Goal: Task Accomplishment & Management: Manage account settings

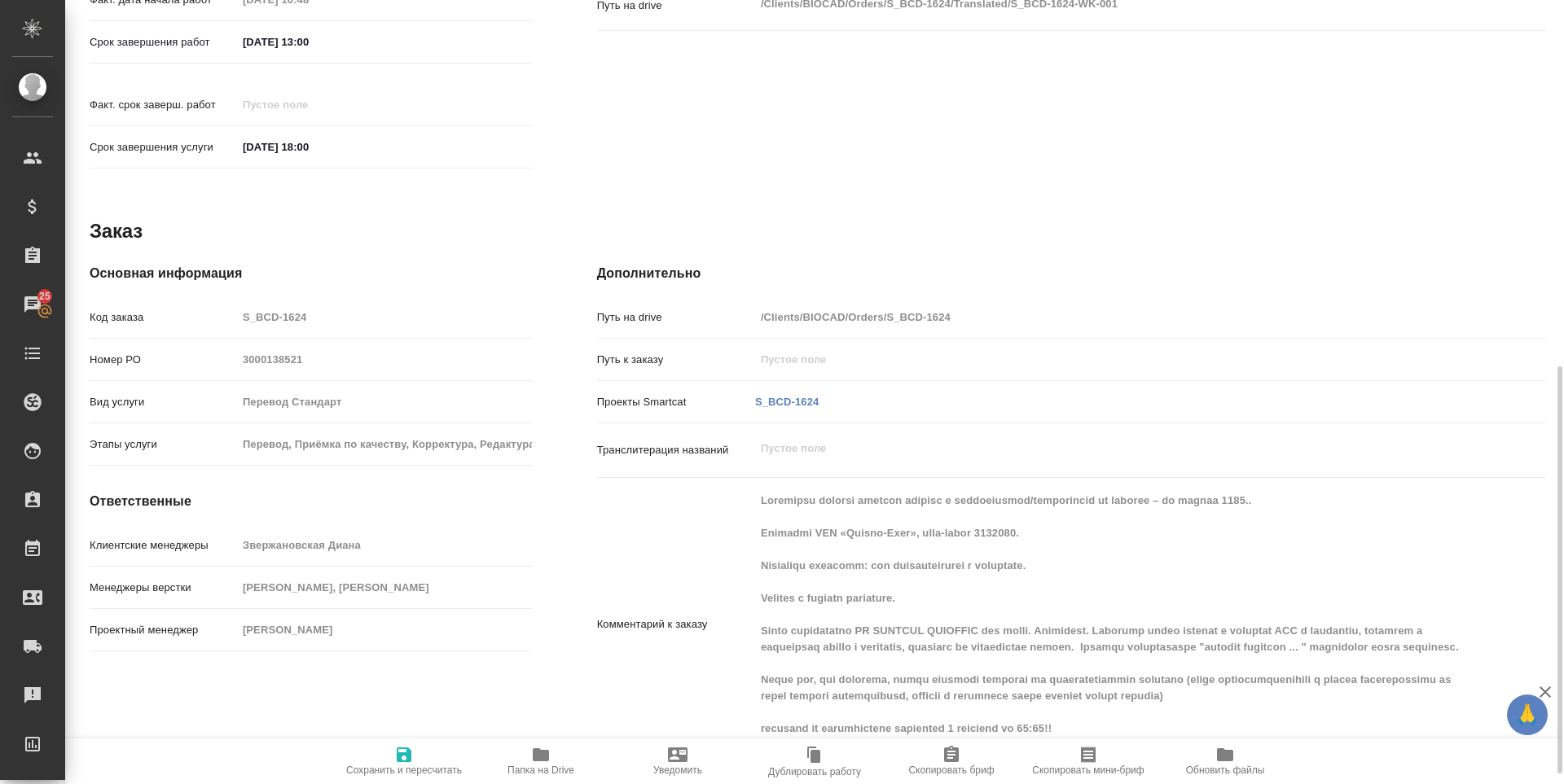
scroll to position [726, 0]
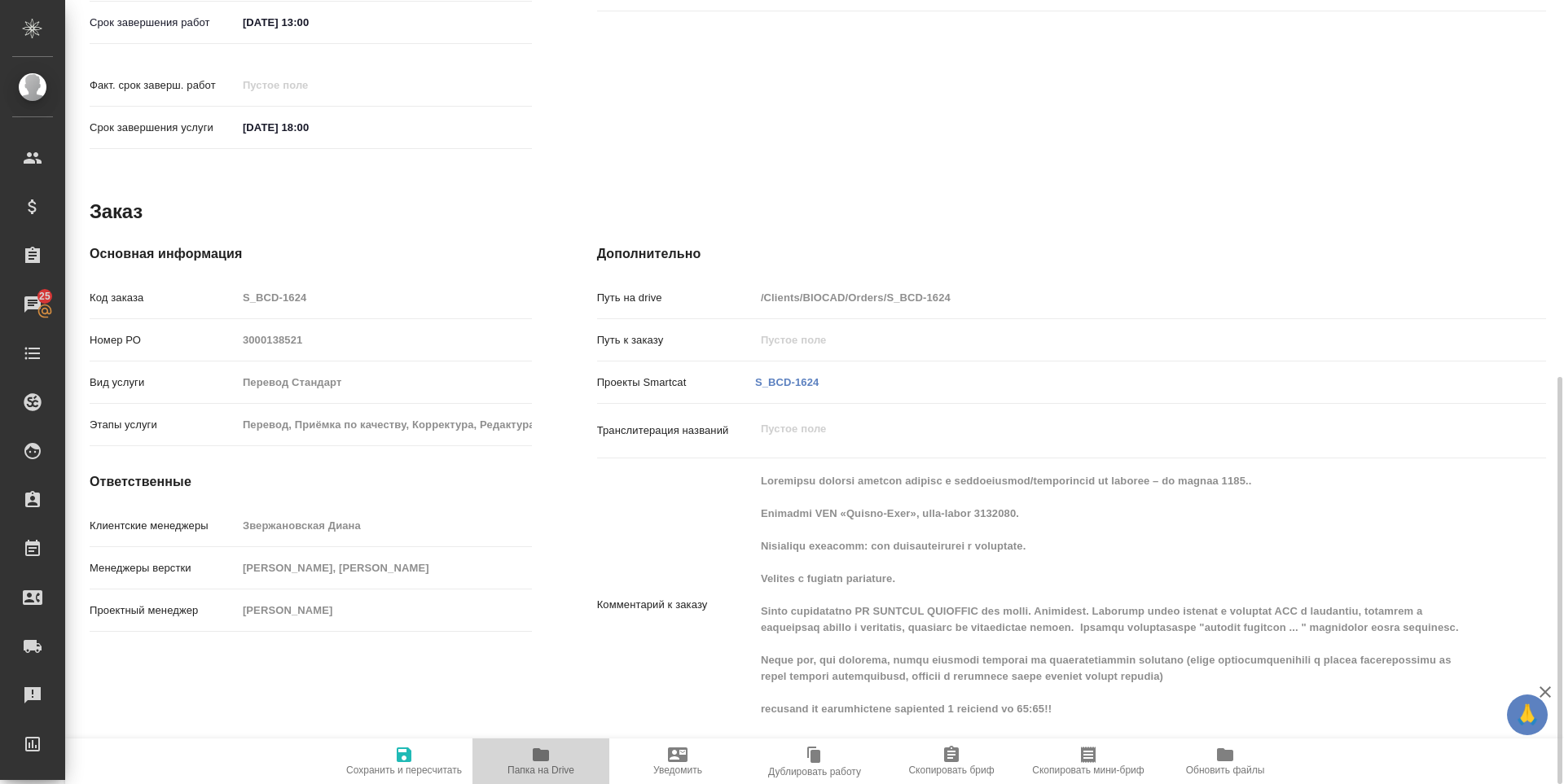
click at [544, 777] on button "Папка на Drive" at bounding box center [541, 761] width 137 height 46
click at [804, 376] on link "S_BCD-1624" at bounding box center [787, 382] width 64 height 12
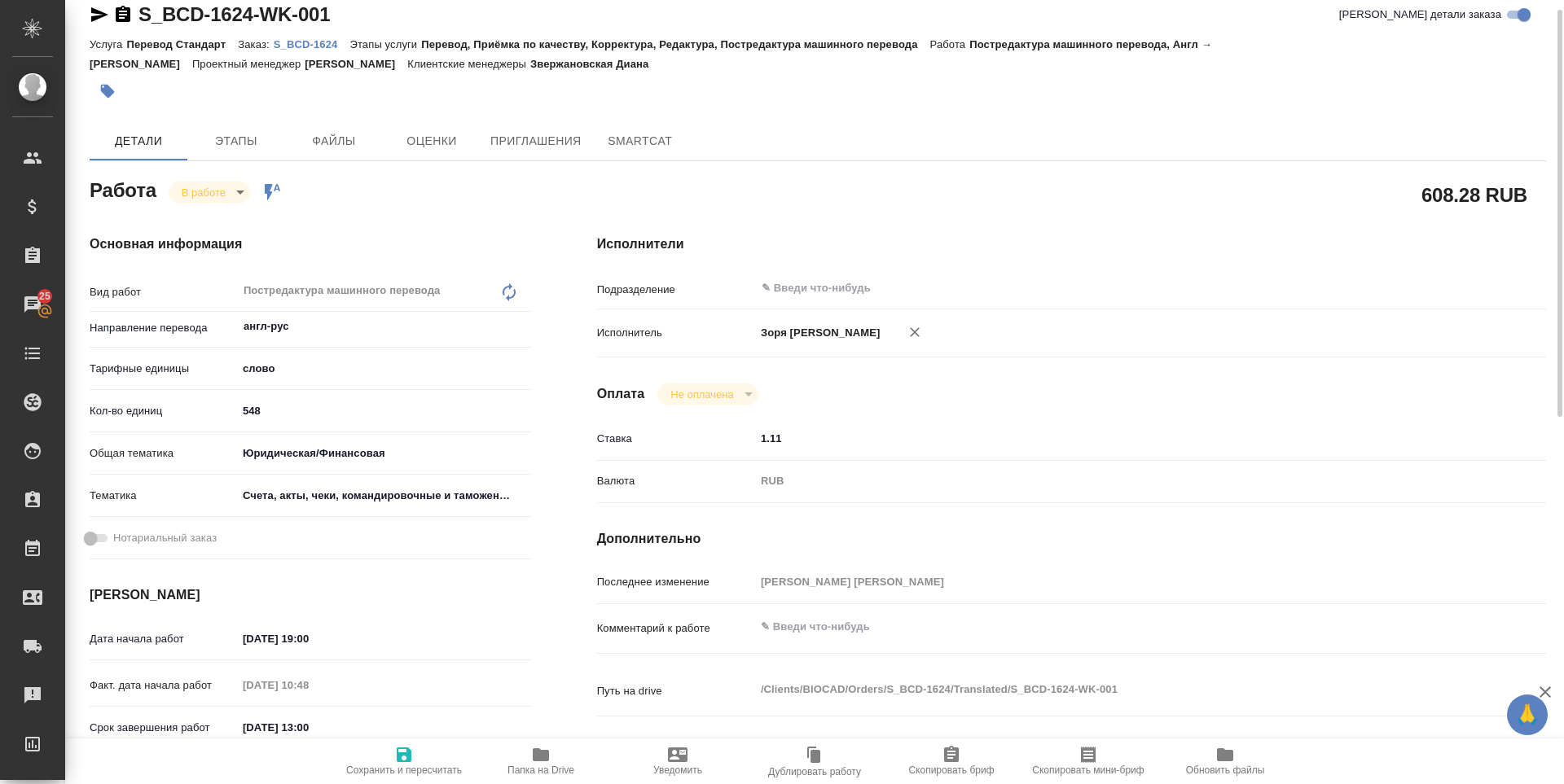
click at [96, 16] on icon "button" at bounding box center [100, 14] width 17 height 14
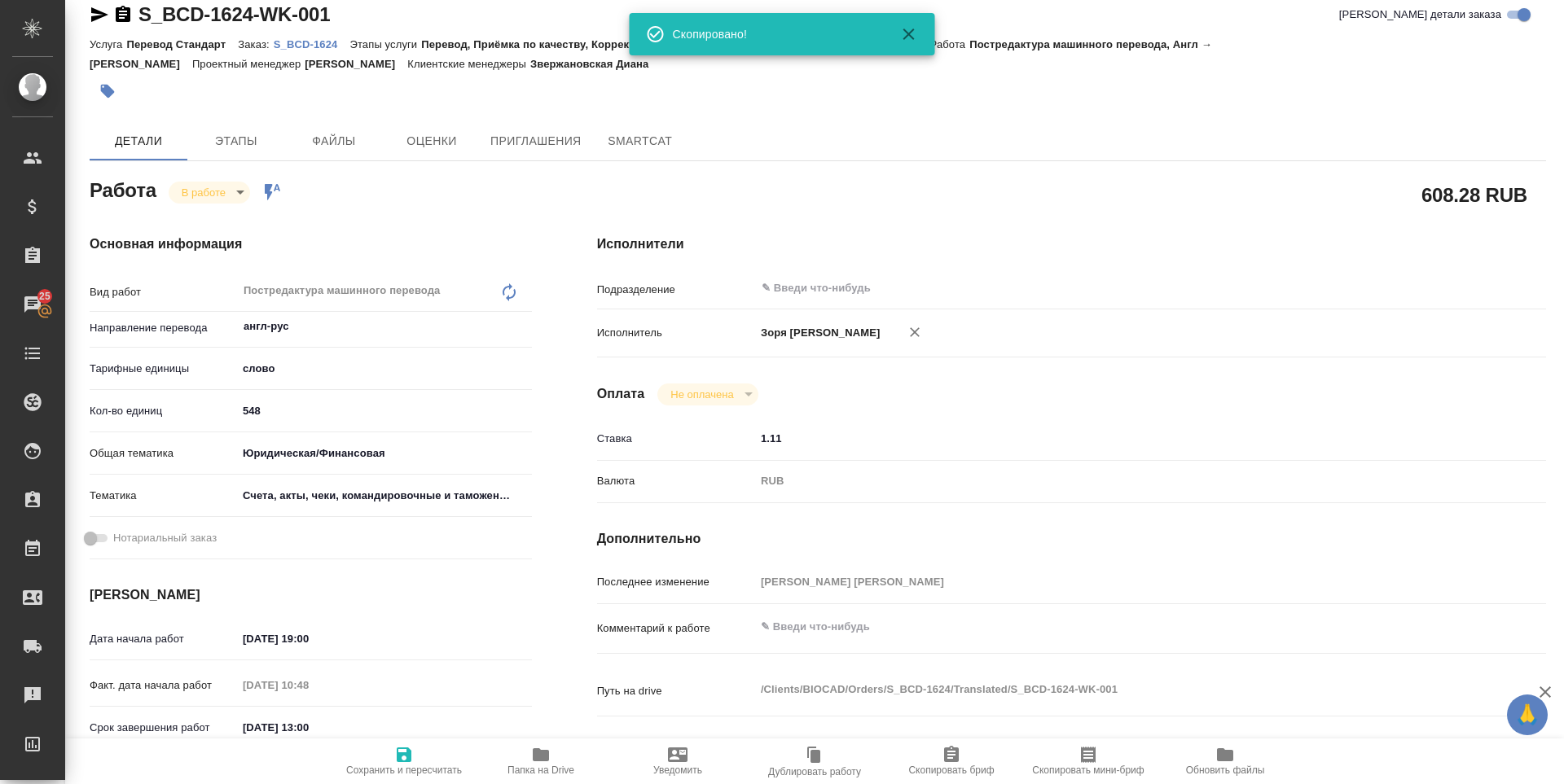
click at [211, 191] on body "🙏 .cls-1 fill:#fff; AWATERA Zoria Tatiana Клиенты Спецификации Заказы 25 Чаты T…" at bounding box center [782, 392] width 1564 height 784
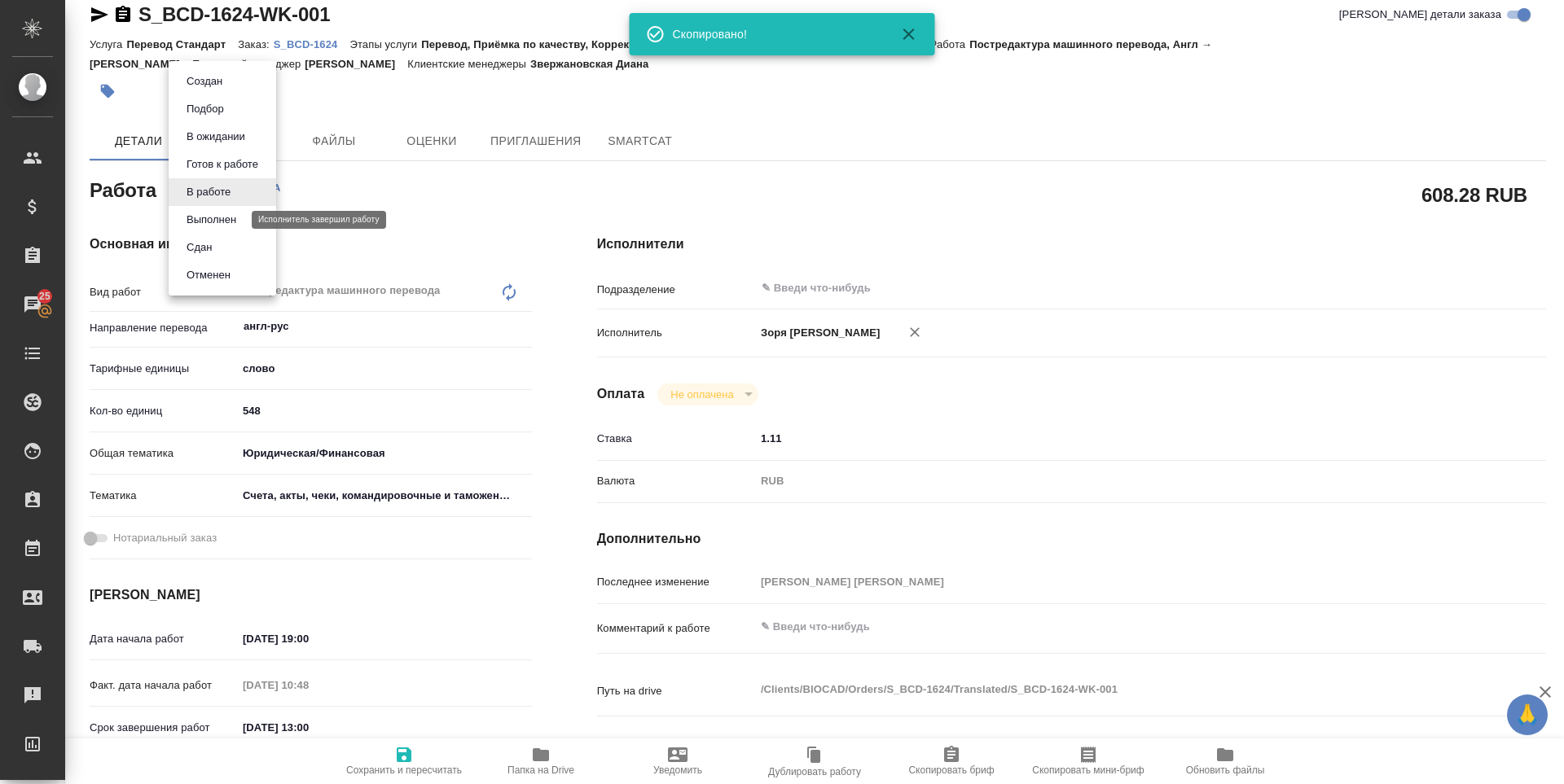
click at [230, 226] on button "Выполнен" at bounding box center [211, 220] width 59 height 18
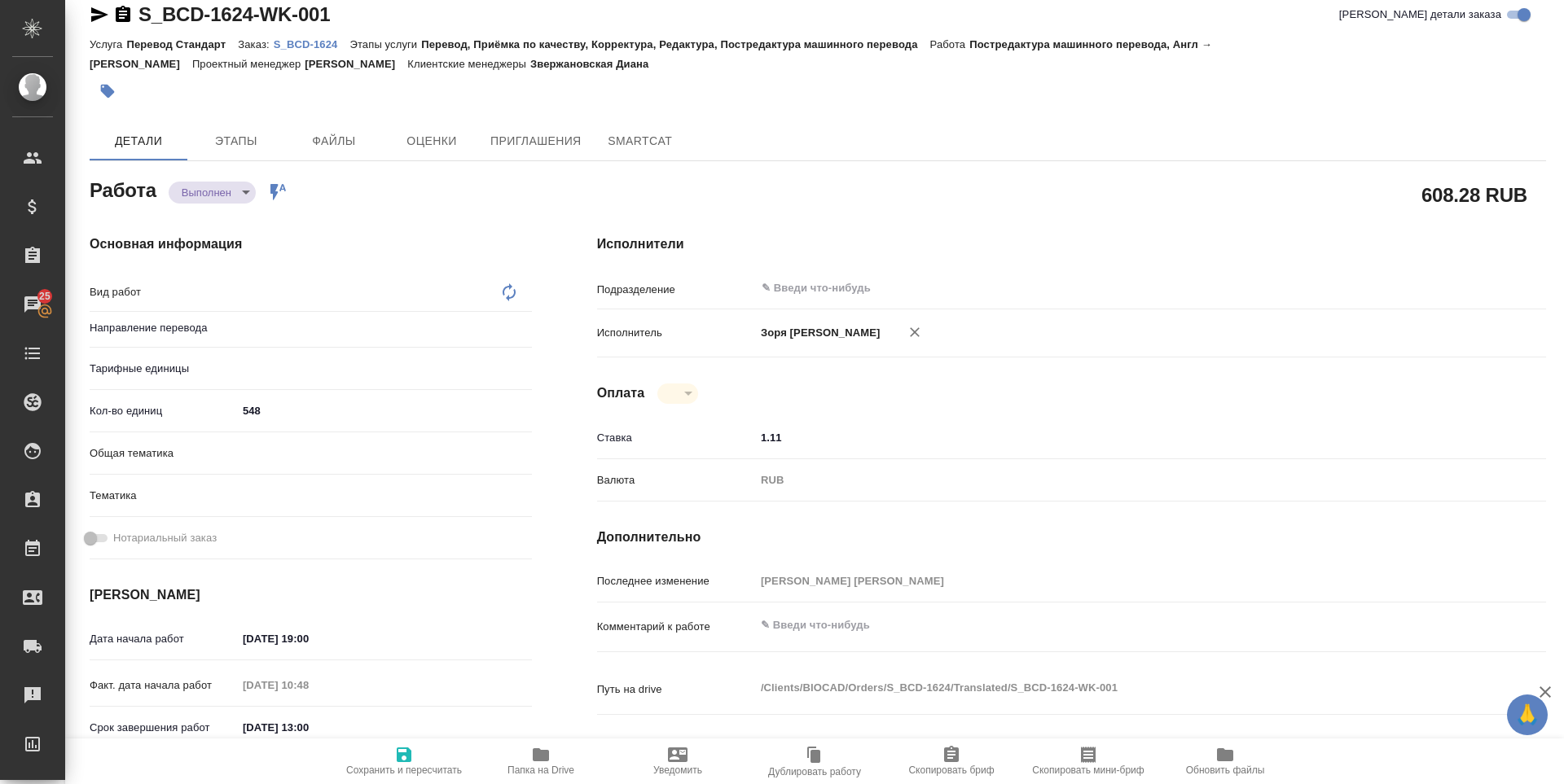
type textarea "x"
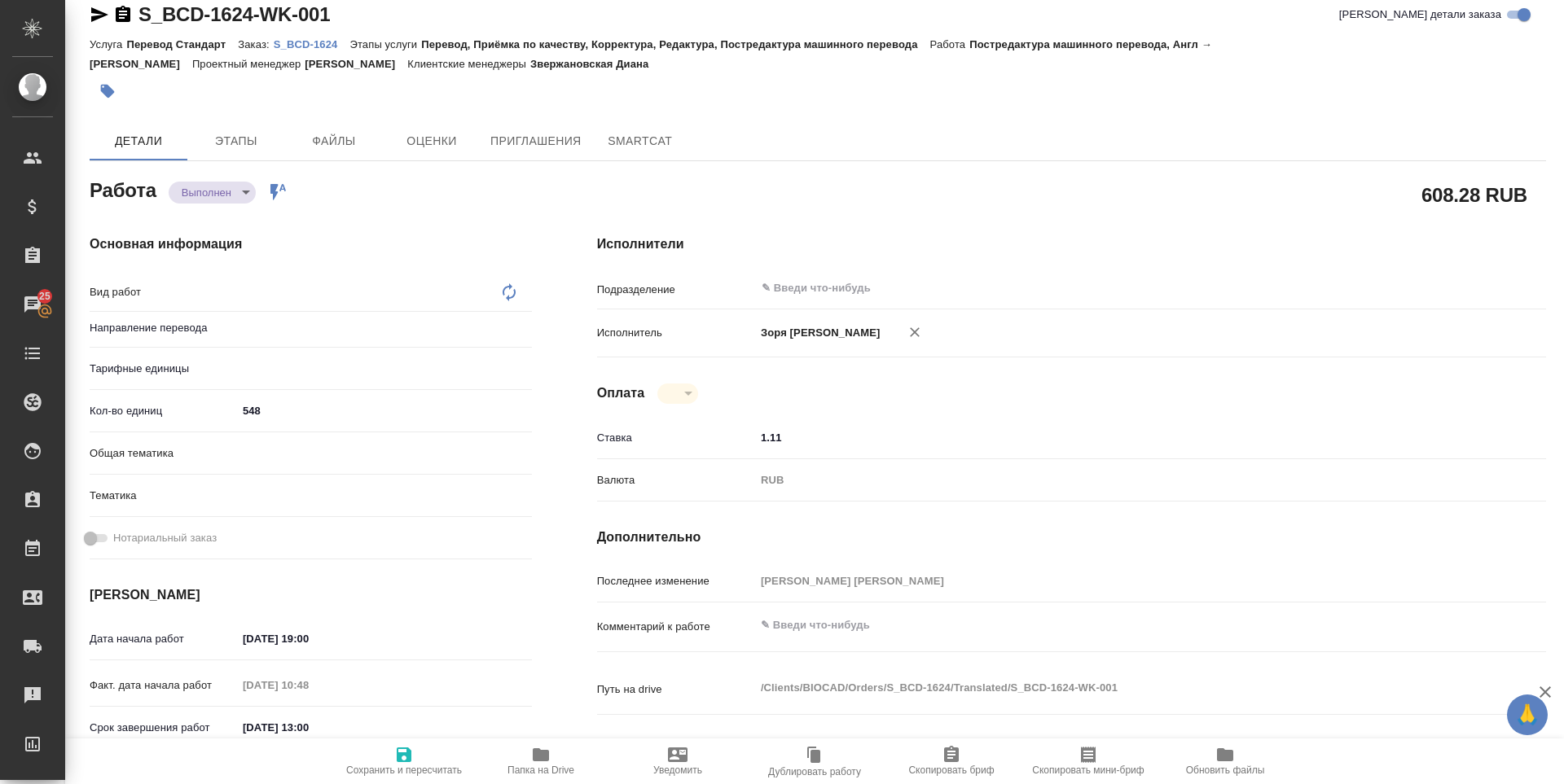
type textarea "x"
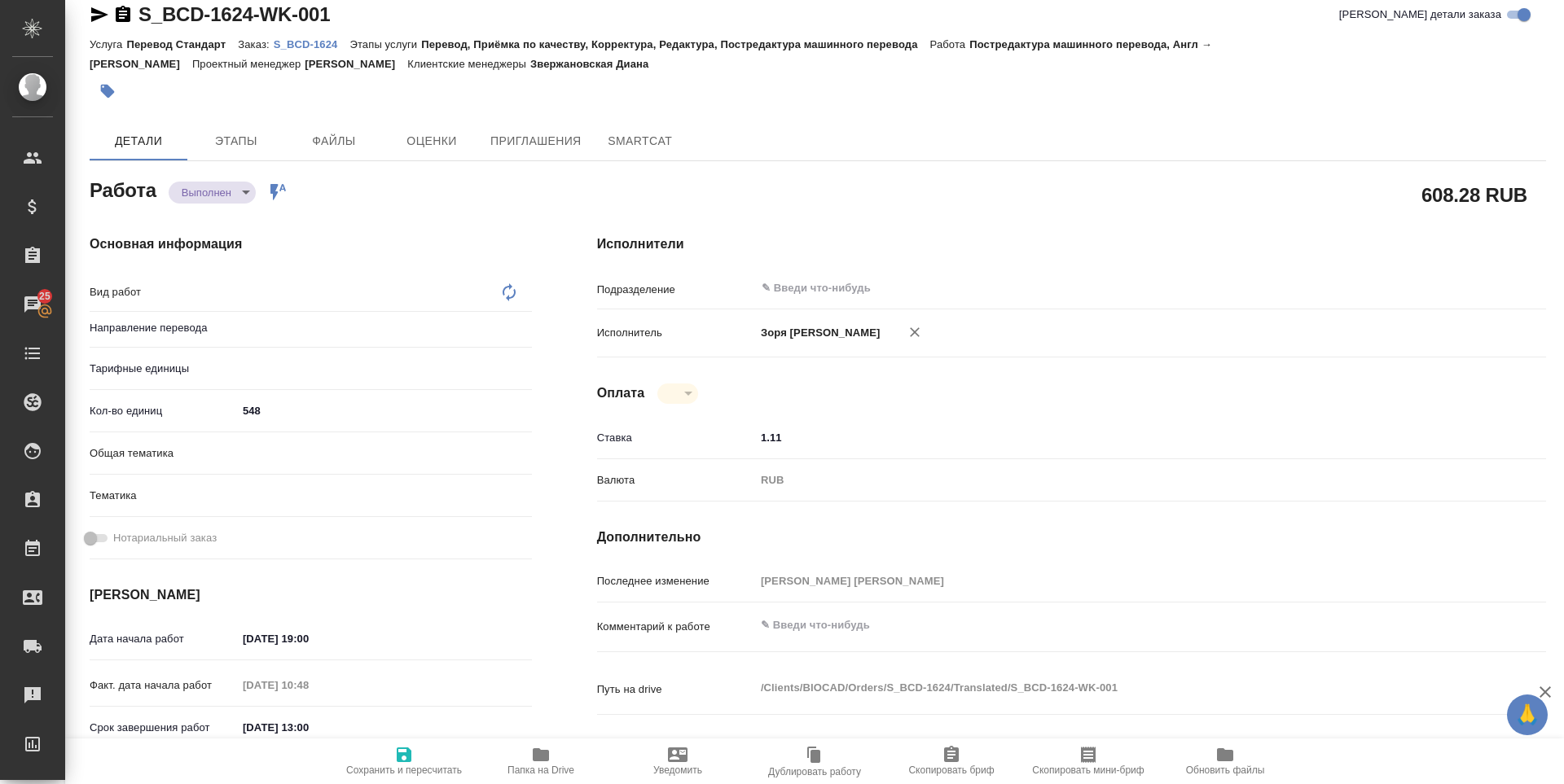
type textarea "x"
type textarea "Постредактура машинного перевода"
type textarea "x"
type input "англ-рус"
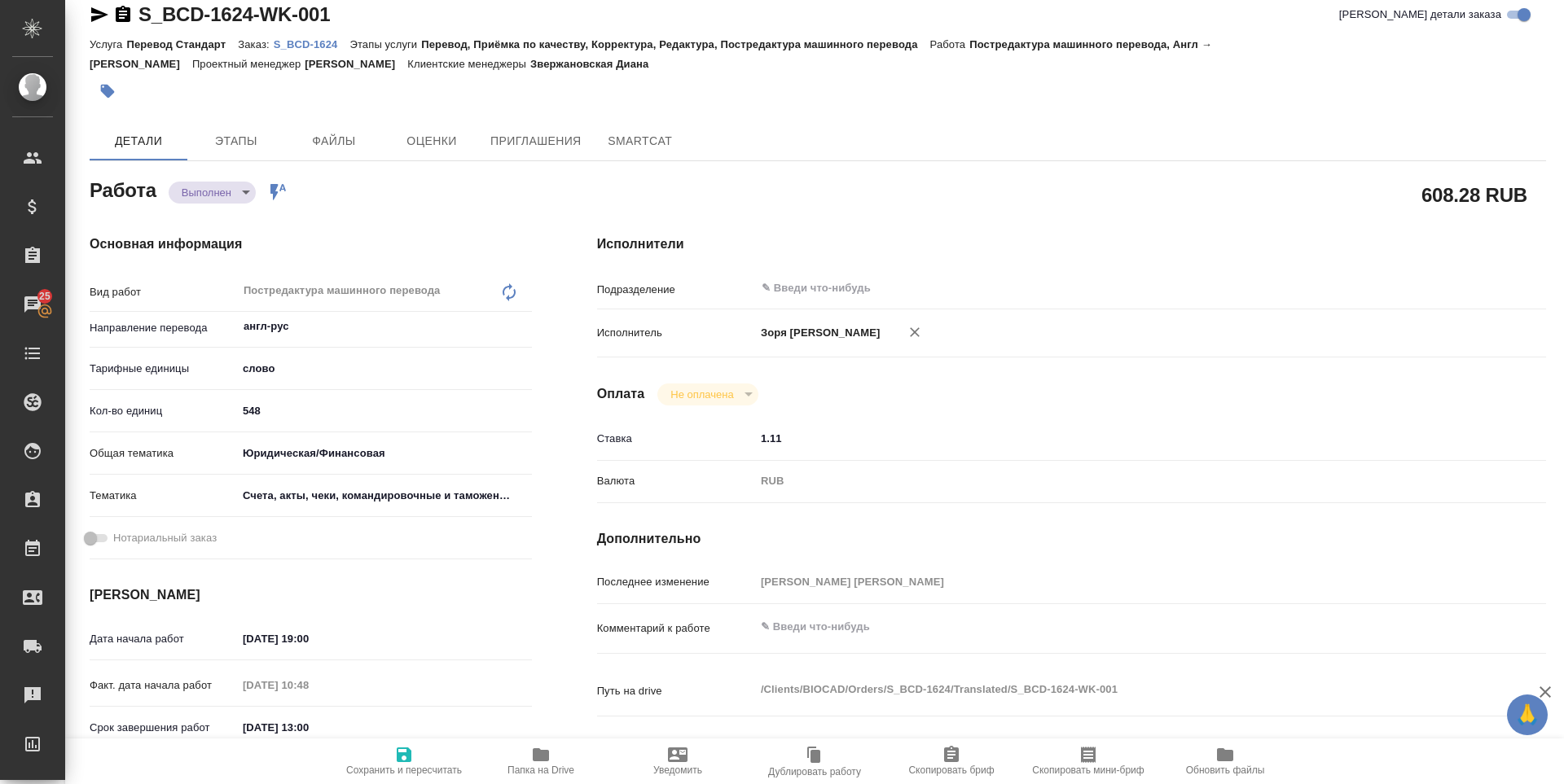
type textarea "x"
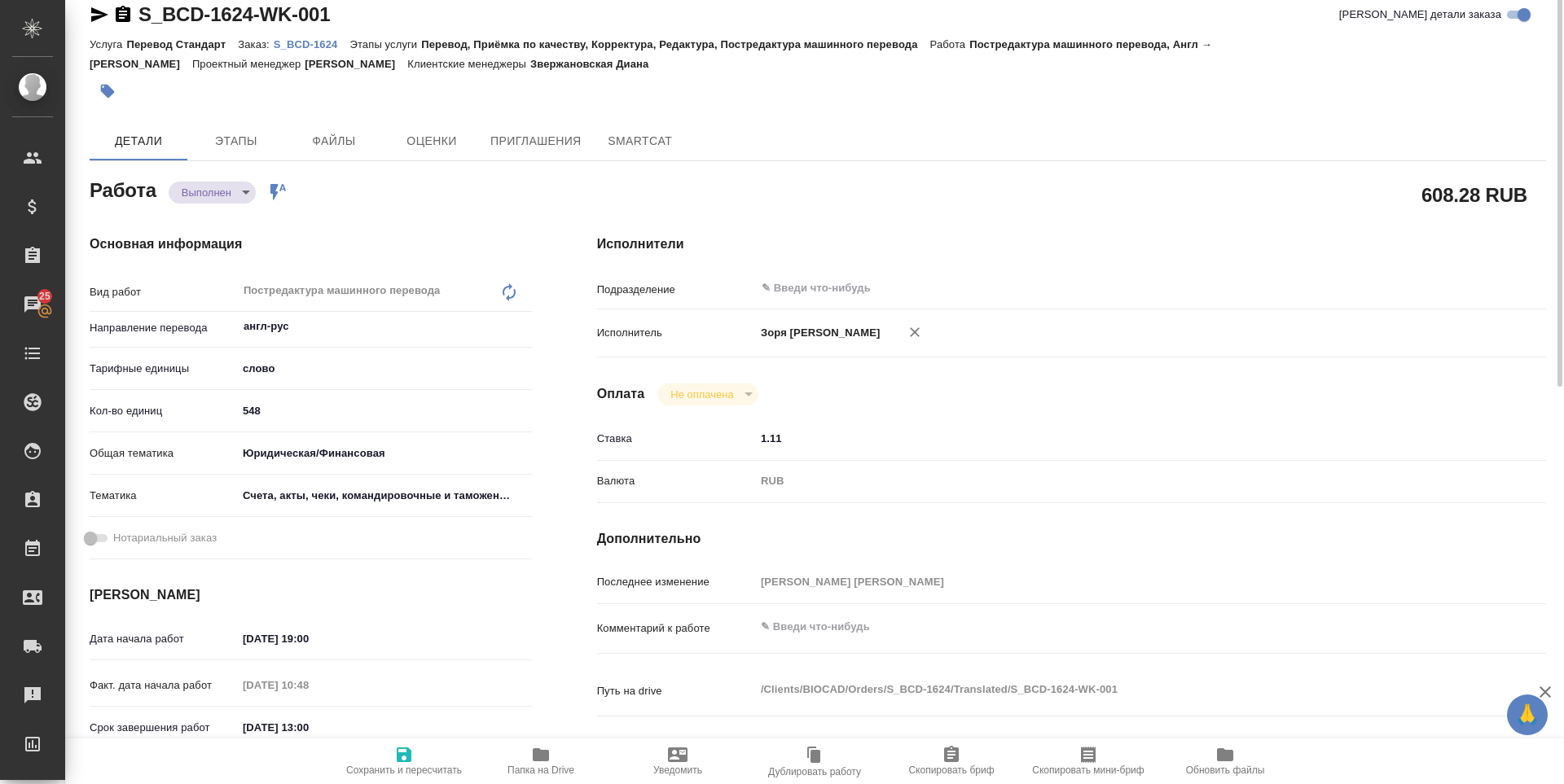
scroll to position [0, 0]
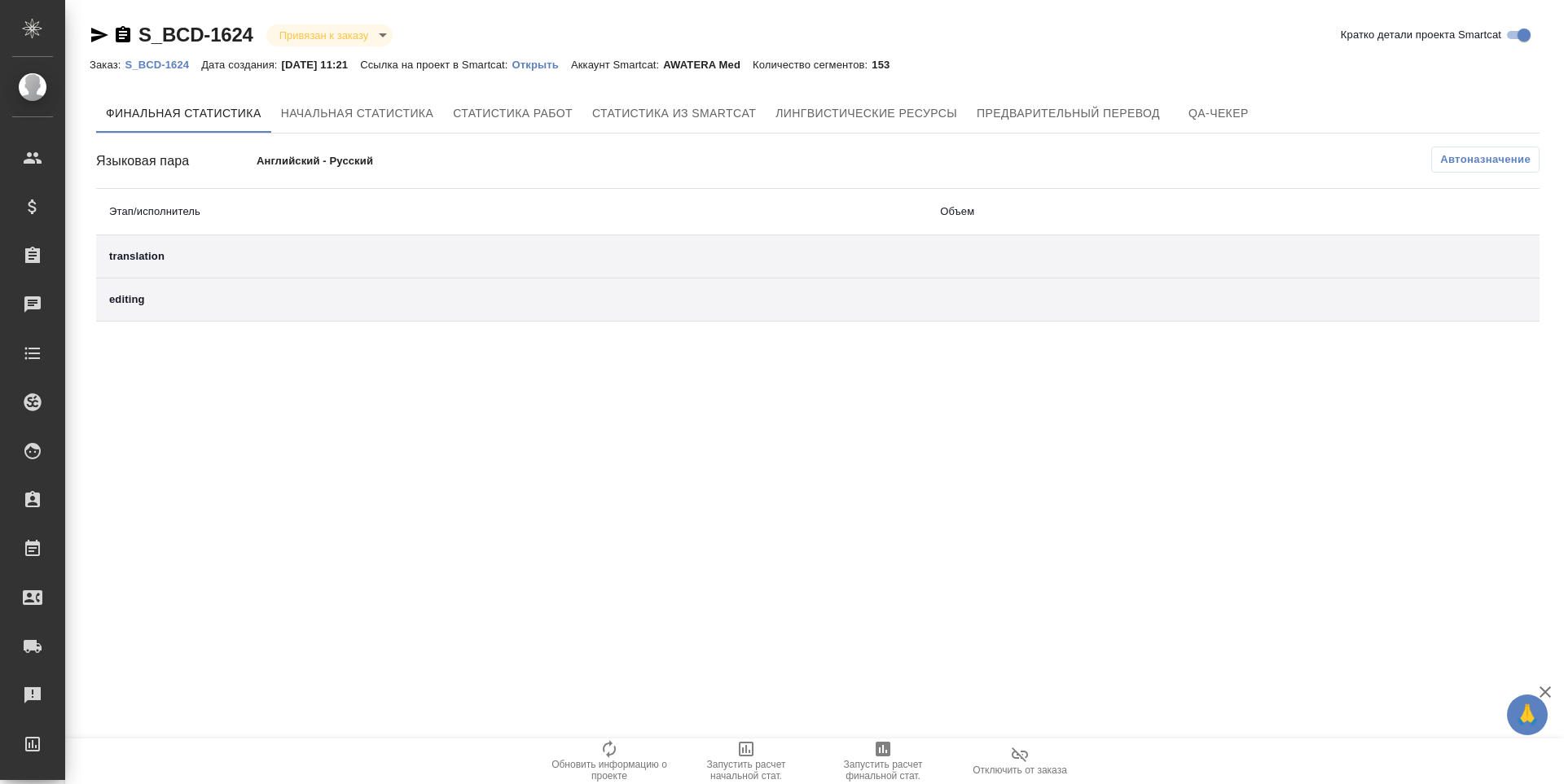
click at [875, 761] on span "Запустить расчет финальной стат." at bounding box center [883, 770] width 117 height 23
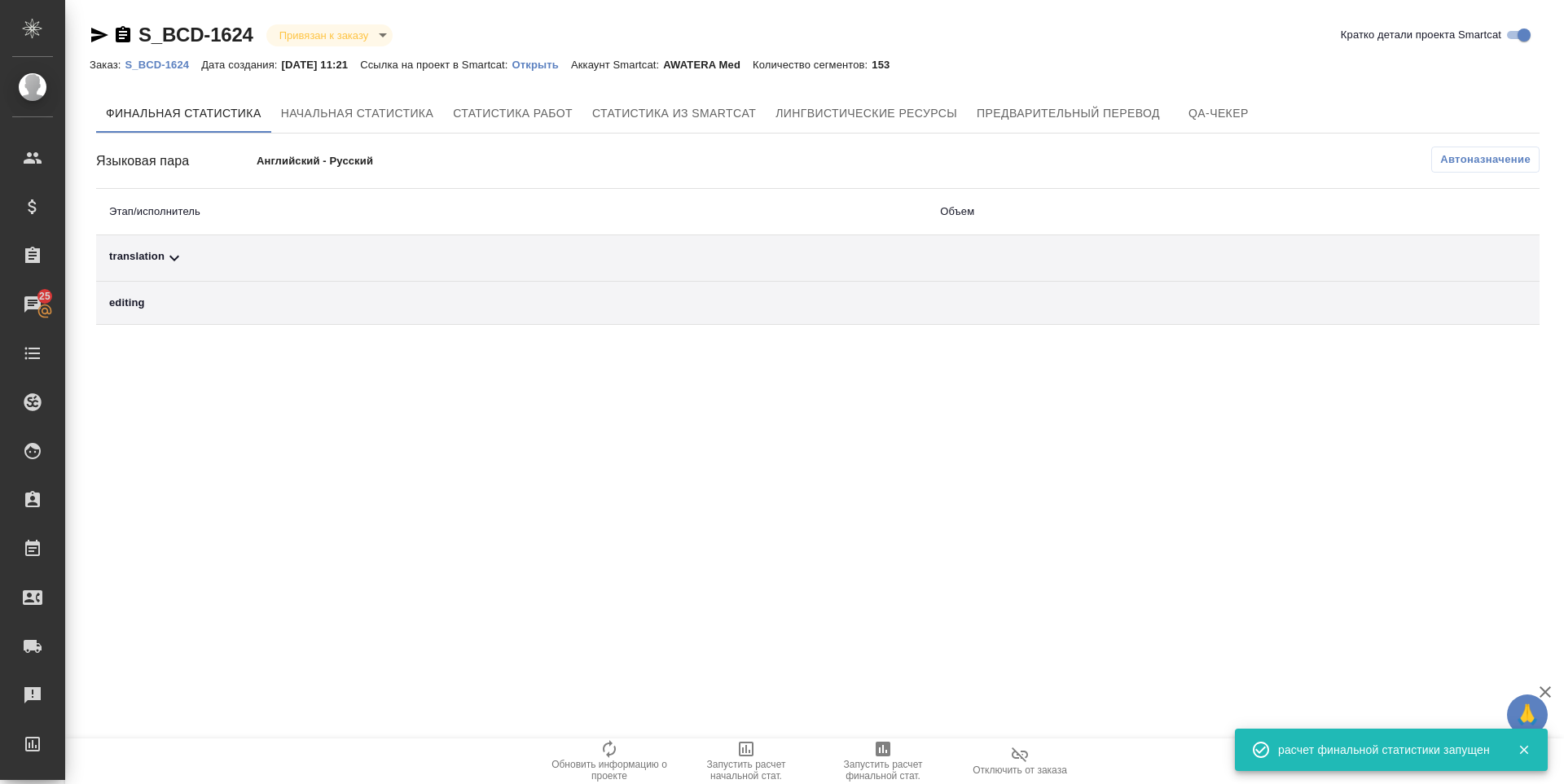
click at [125, 250] on div "translation" at bounding box center [511, 258] width 805 height 19
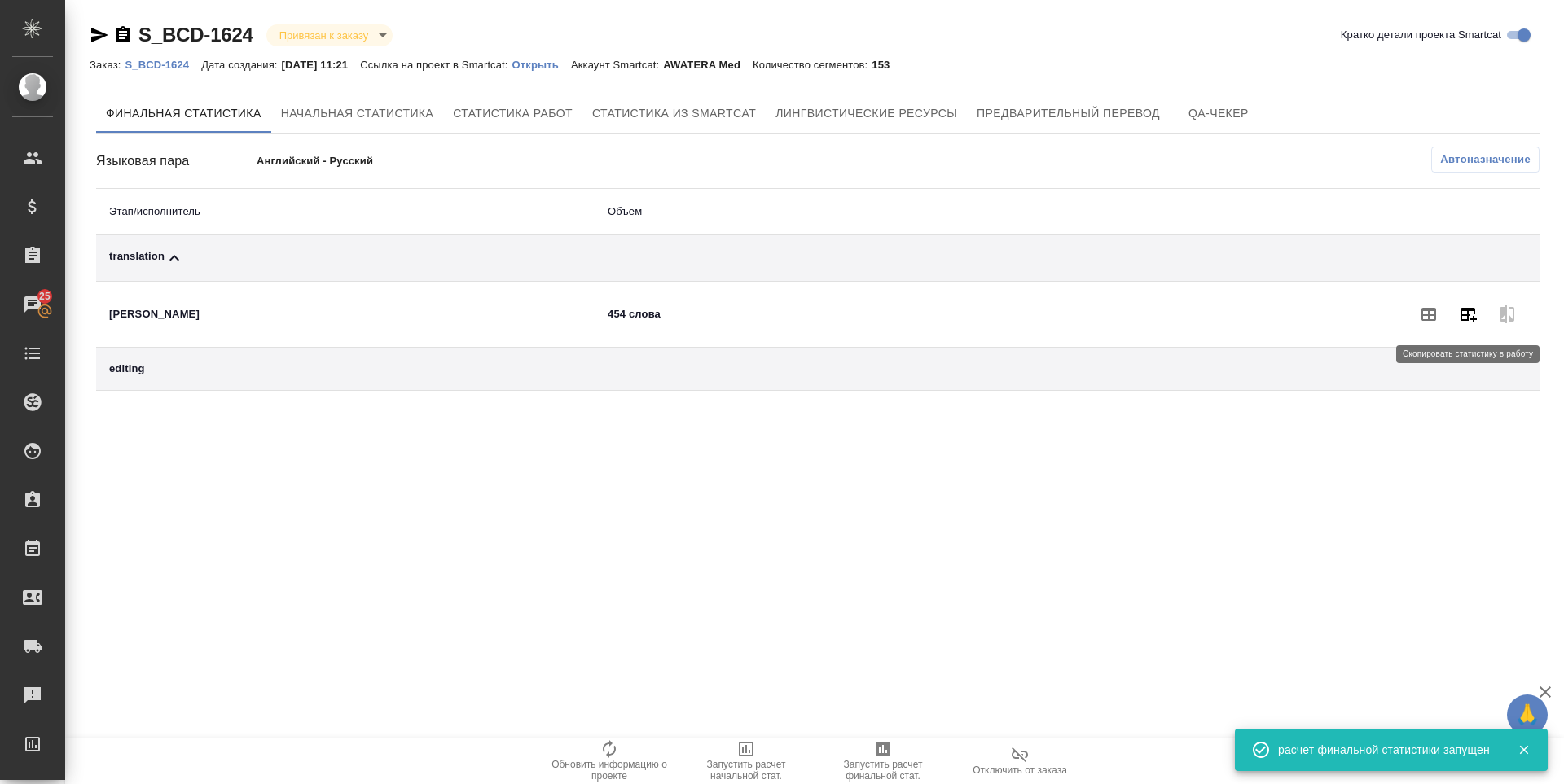
click at [1461, 315] on icon "button" at bounding box center [1469, 314] width 16 height 14
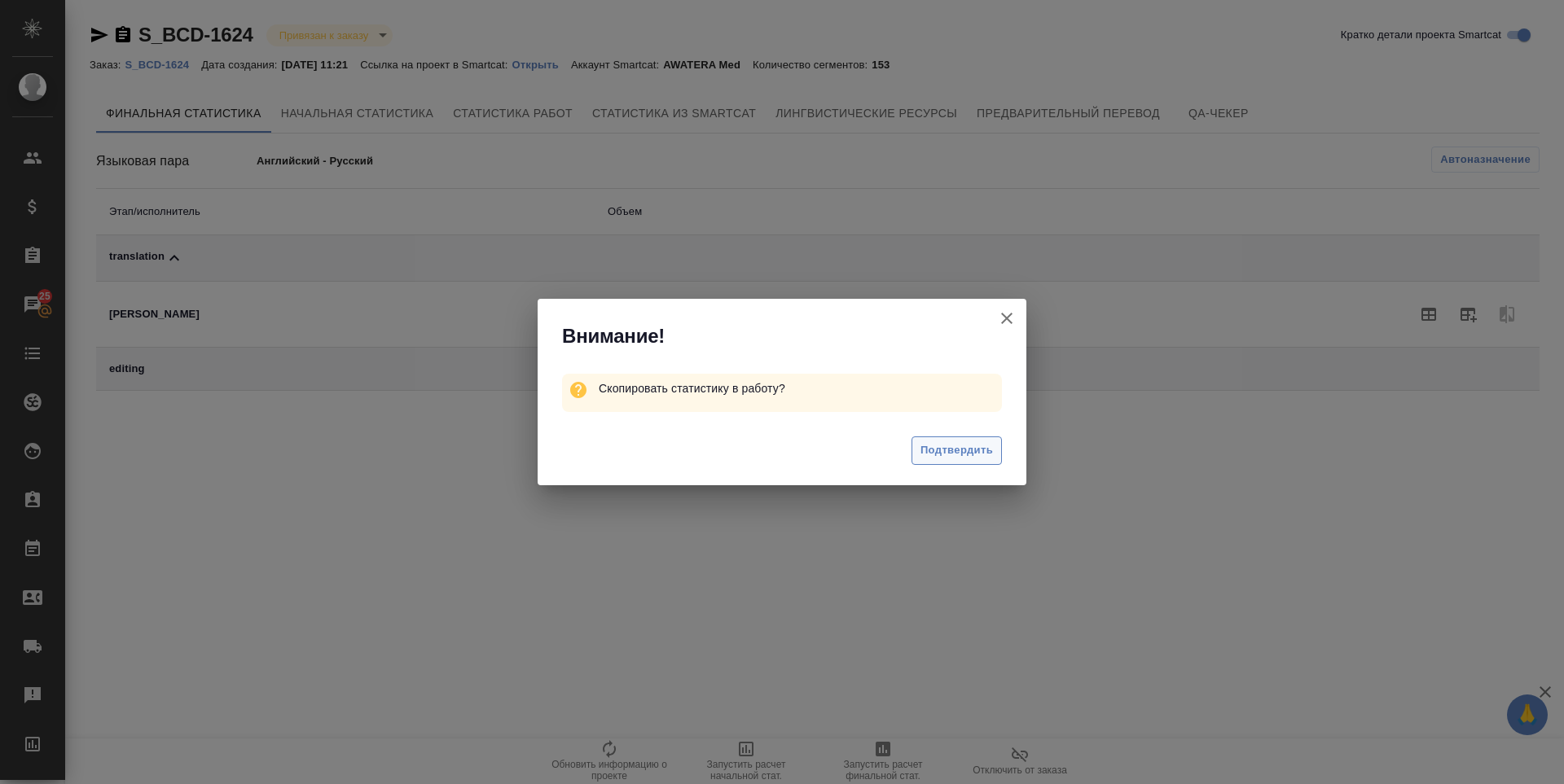
click at [973, 448] on span "Подтвердить" at bounding box center [956, 451] width 73 height 19
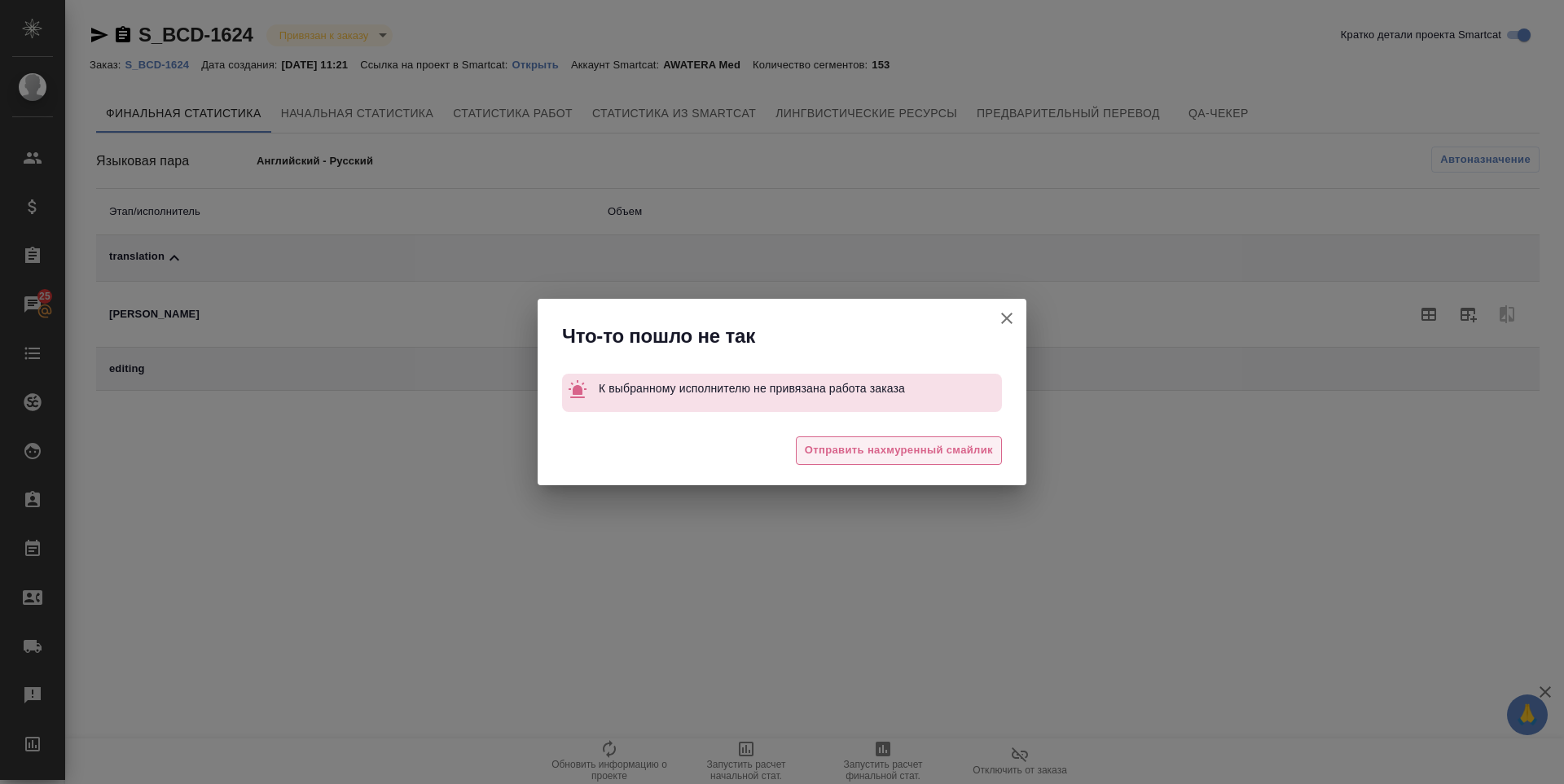
click at [967, 452] on span "Отправить нахмуренный смайлик" at bounding box center [899, 451] width 188 height 19
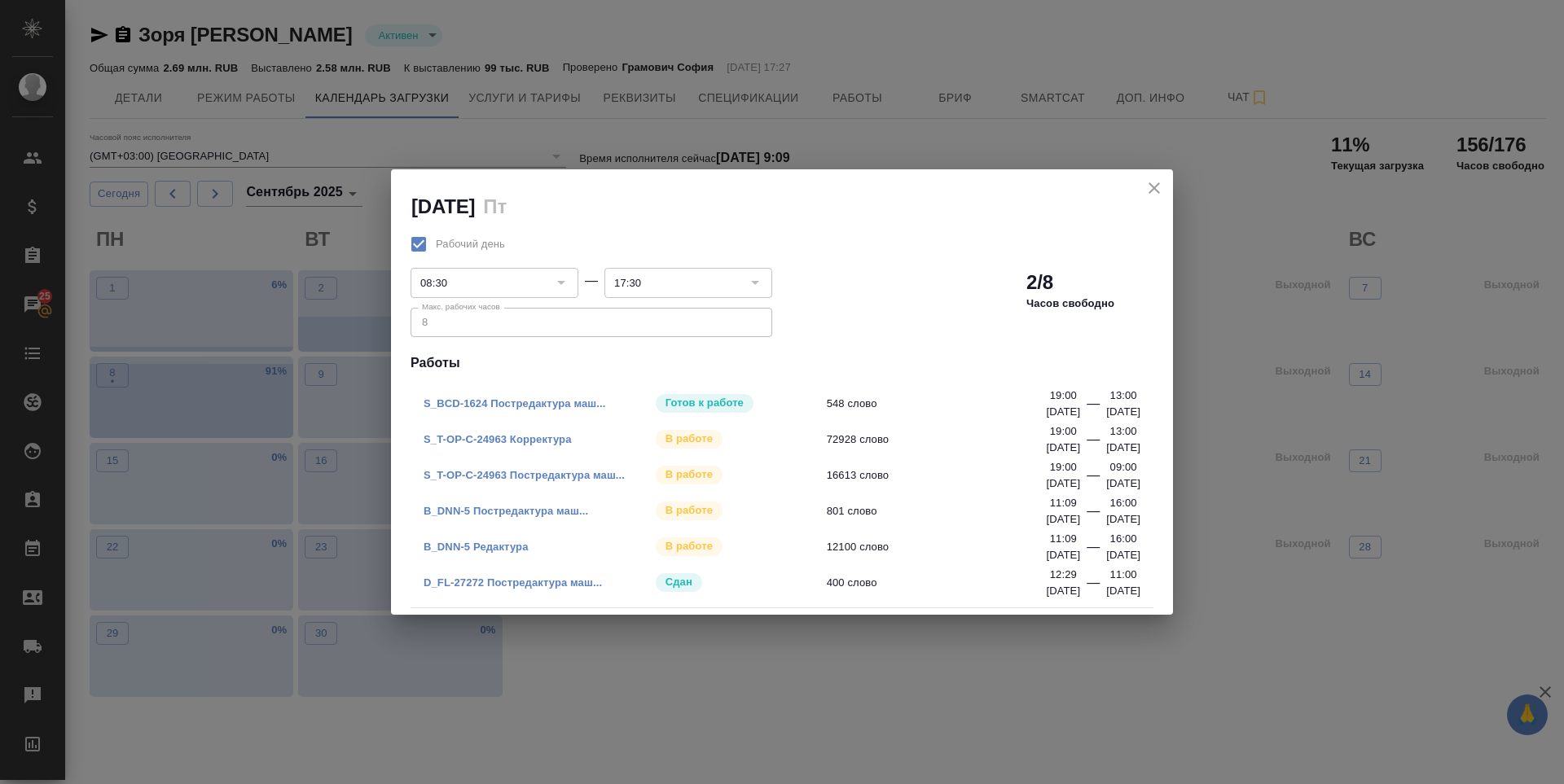
click at [1153, 191] on icon "close" at bounding box center [1154, 188] width 19 height 19
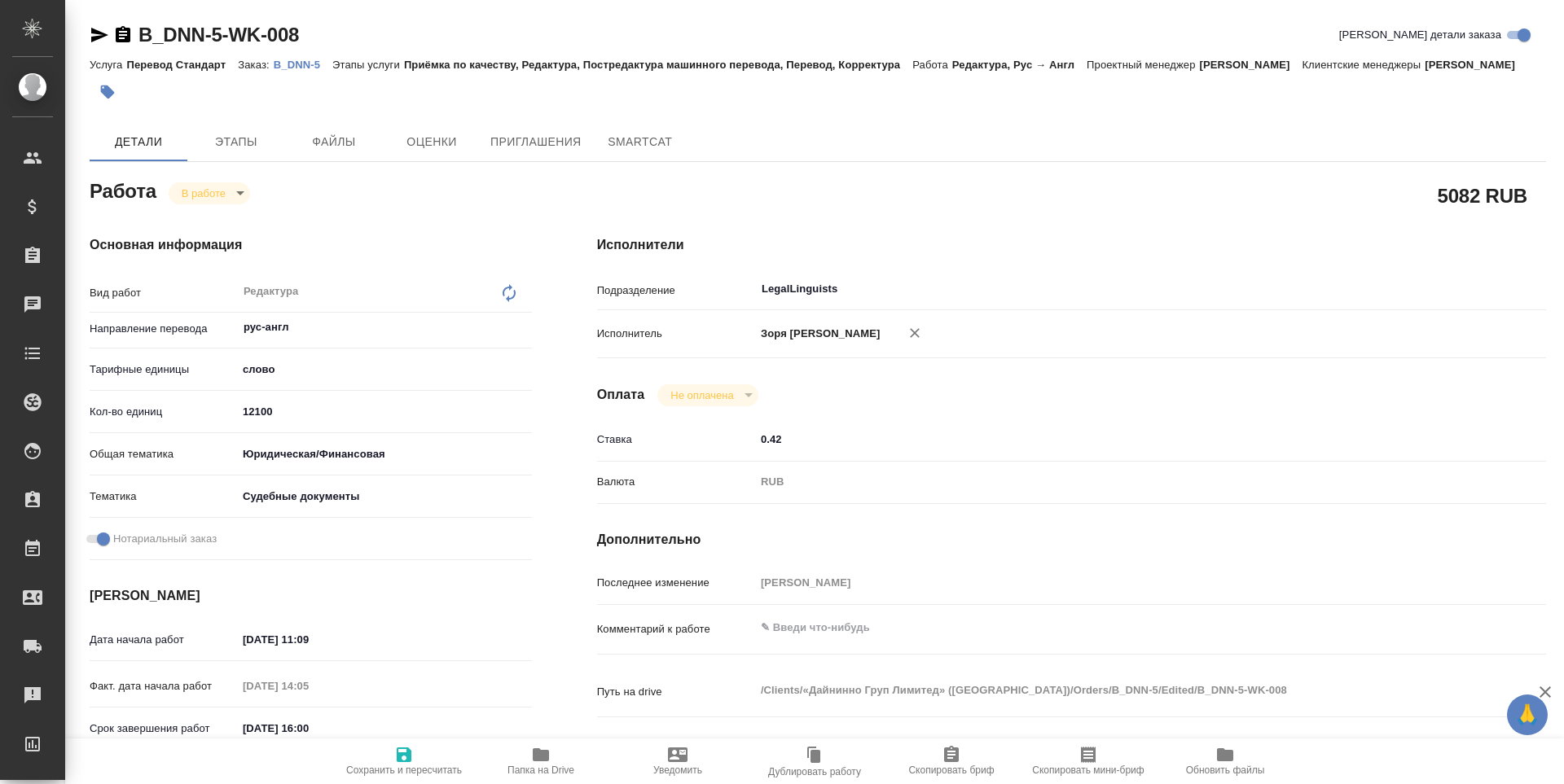
type textarea "x"
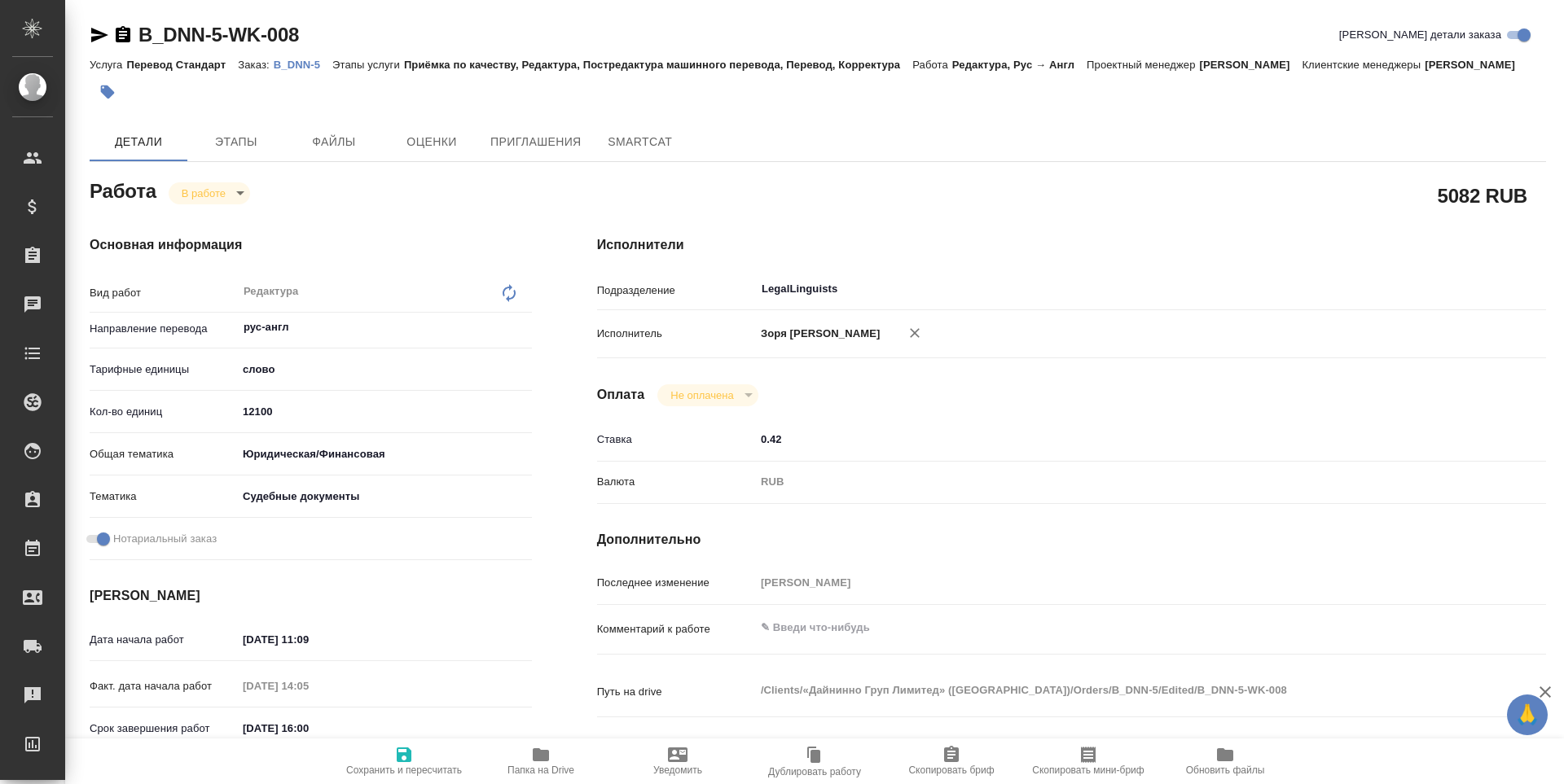
type textarea "x"
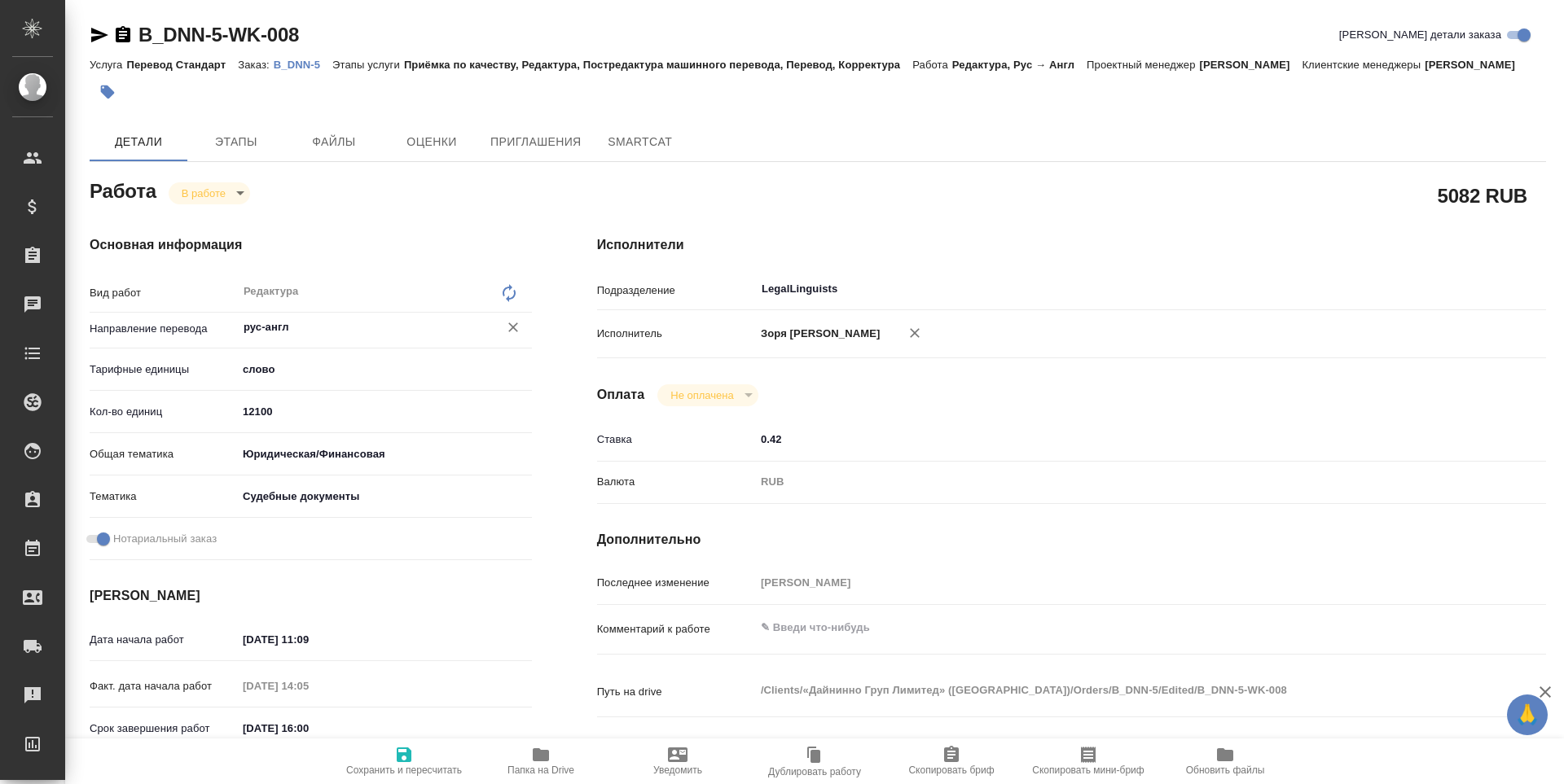
type textarea "x"
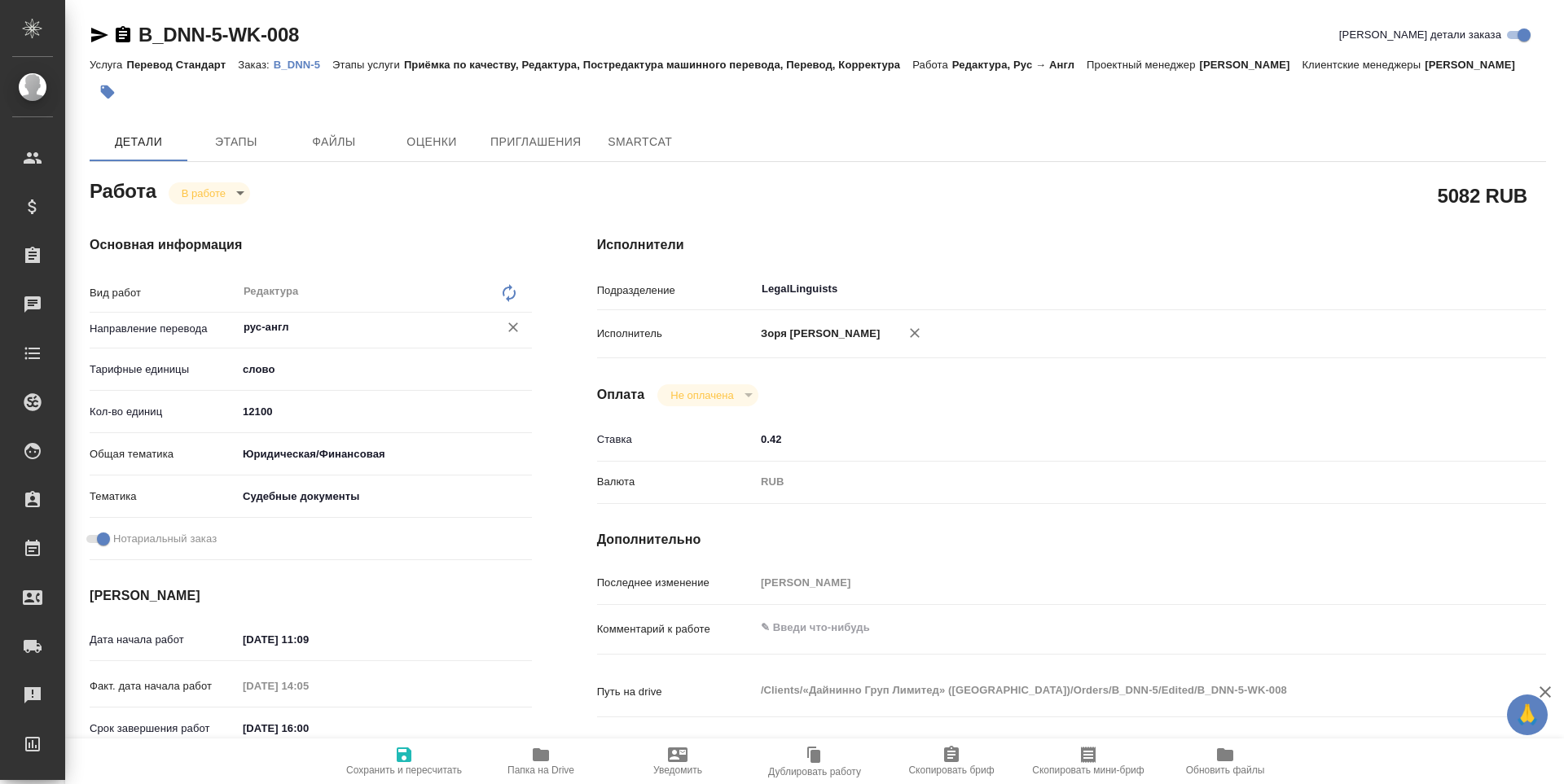
type textarea "x"
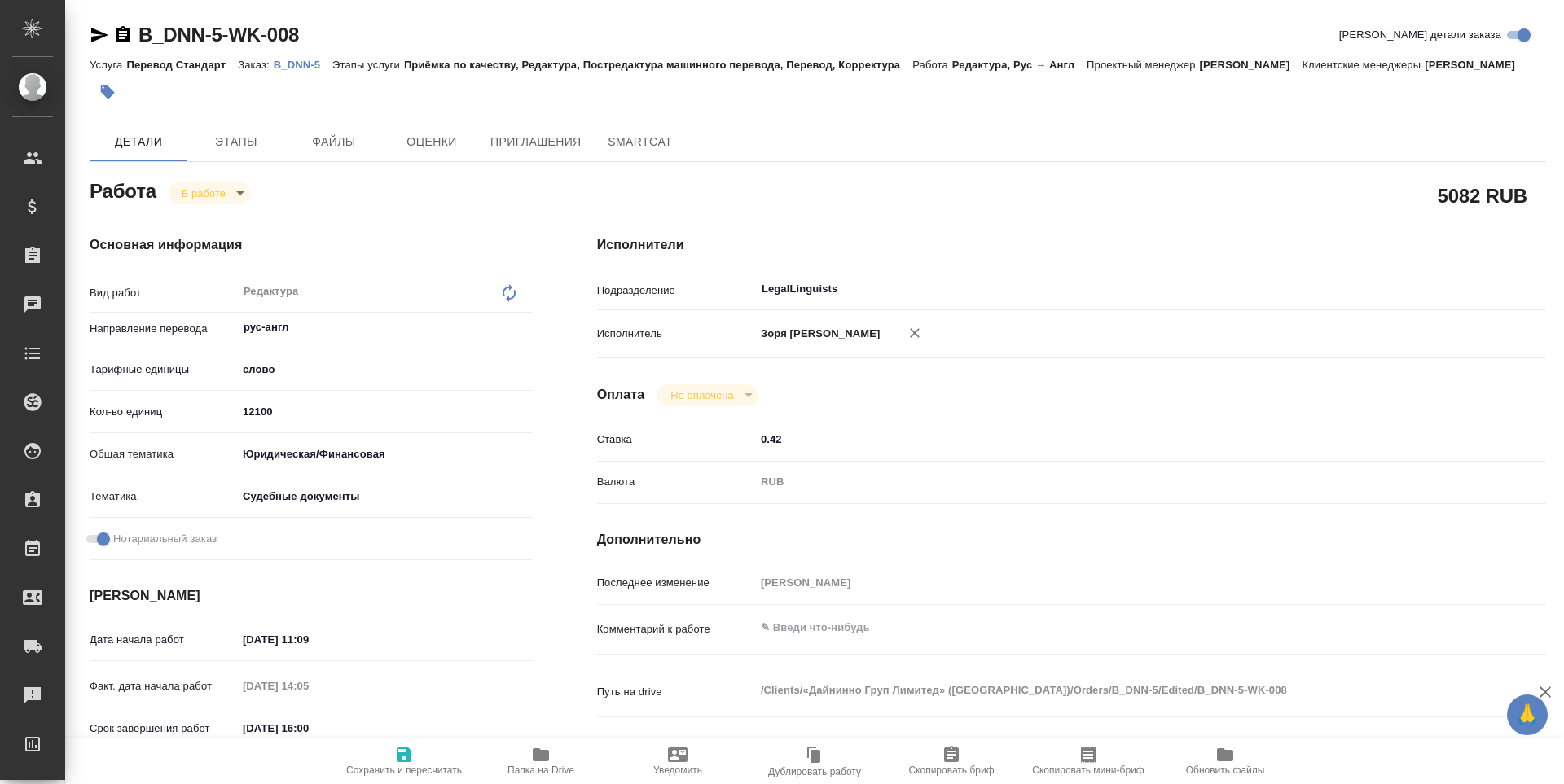
type textarea "x"
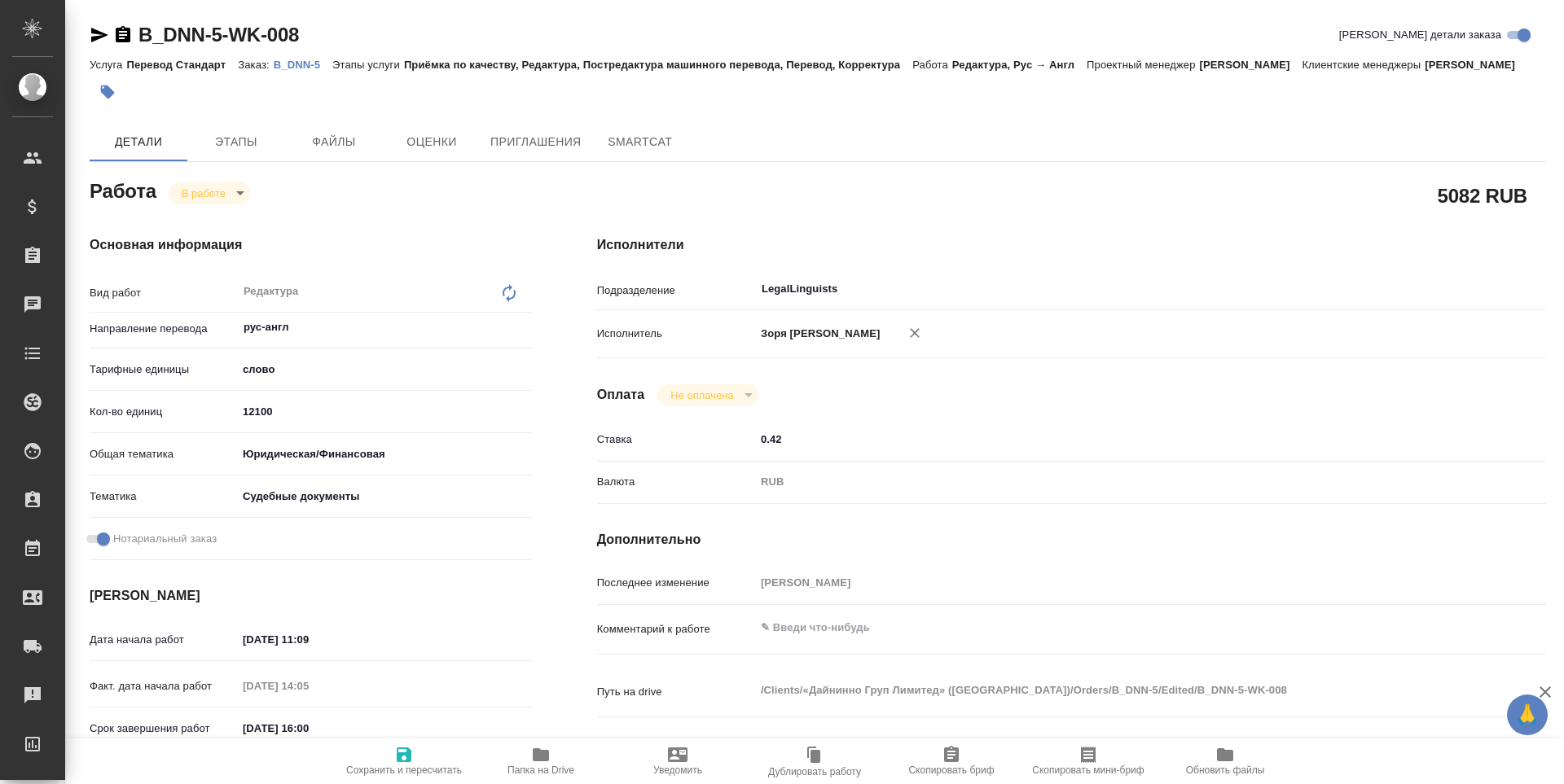
type textarea "x"
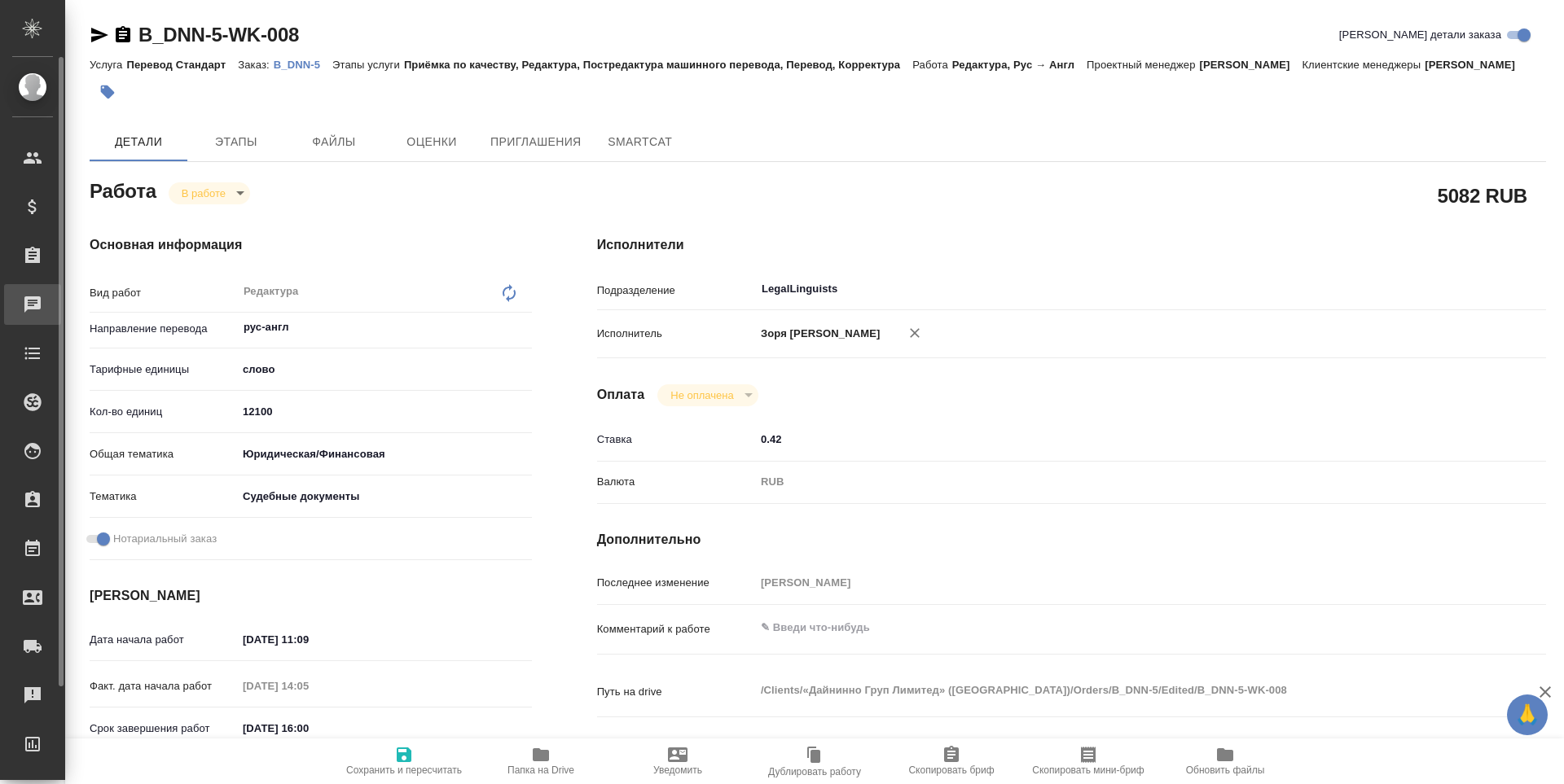
type textarea "x"
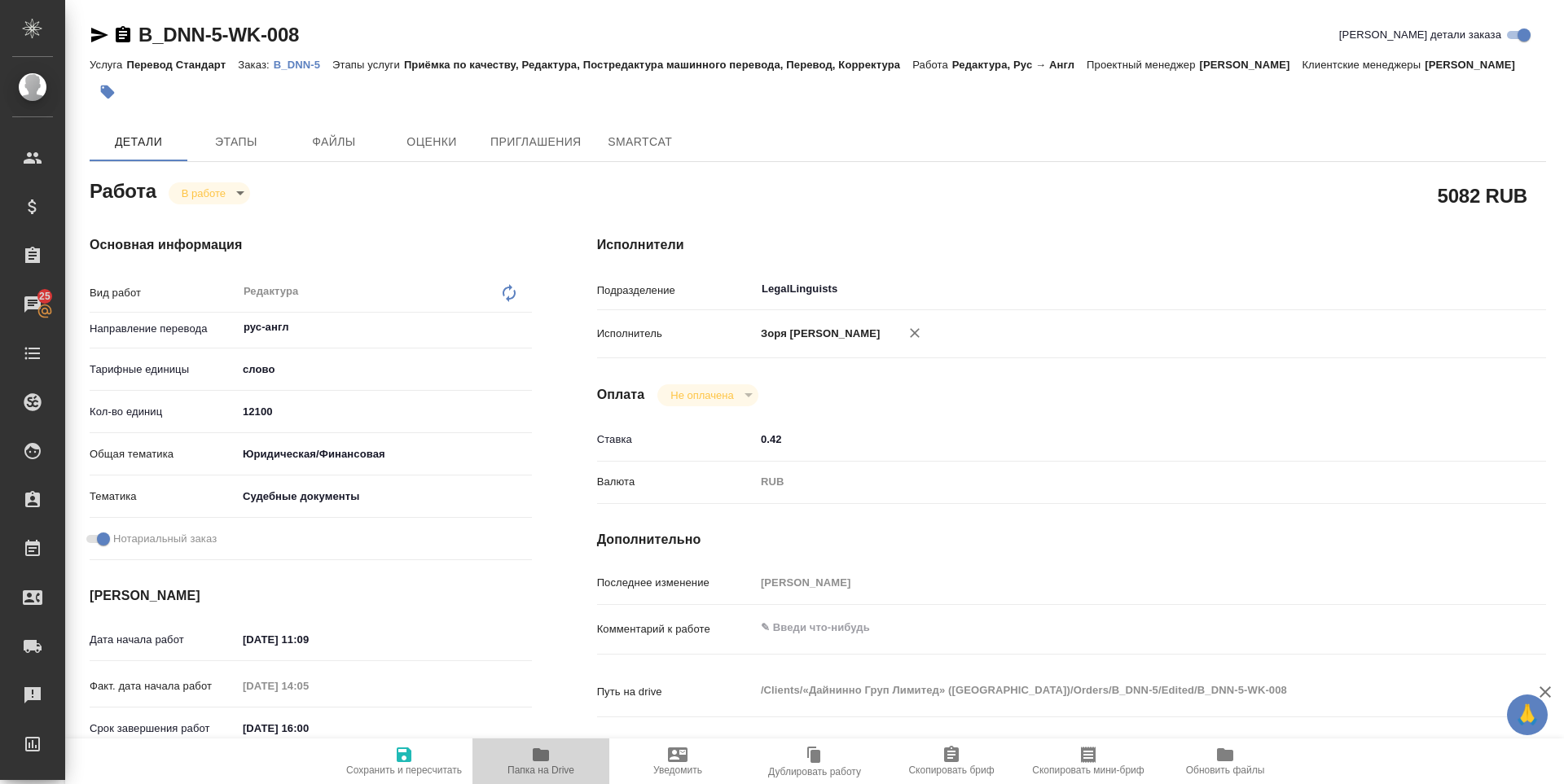
click at [510, 765] on span "Папка на Drive" at bounding box center [541, 770] width 67 height 11
click at [205, 212] on body "🙏 .cls-1 fill:#fff; AWATERA Zoria Tatiana Клиенты Спецификации Заказы 25 Чаты T…" at bounding box center [782, 392] width 1564 height 784
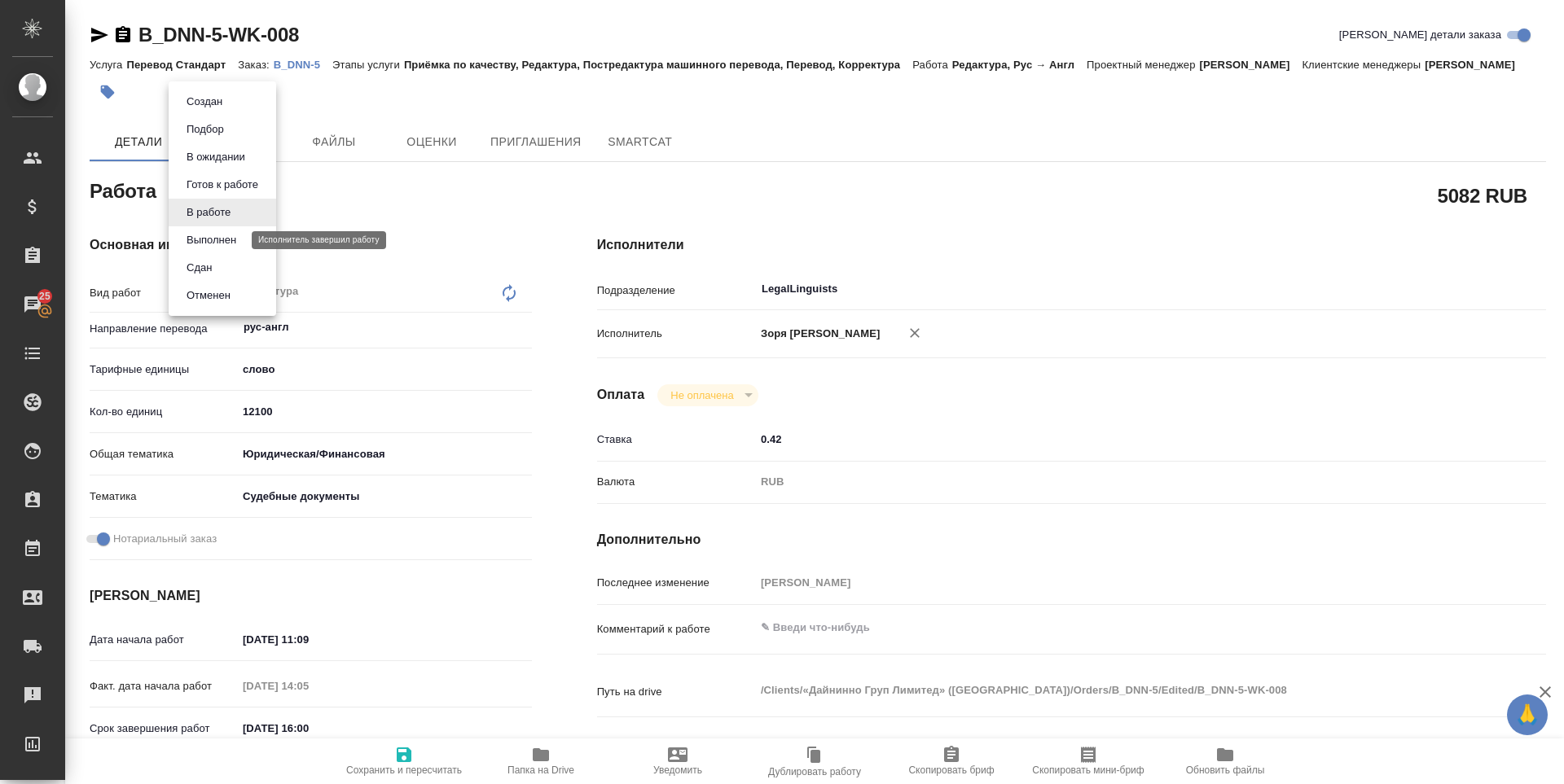
click at [211, 236] on button "Выполнен" at bounding box center [211, 240] width 59 height 18
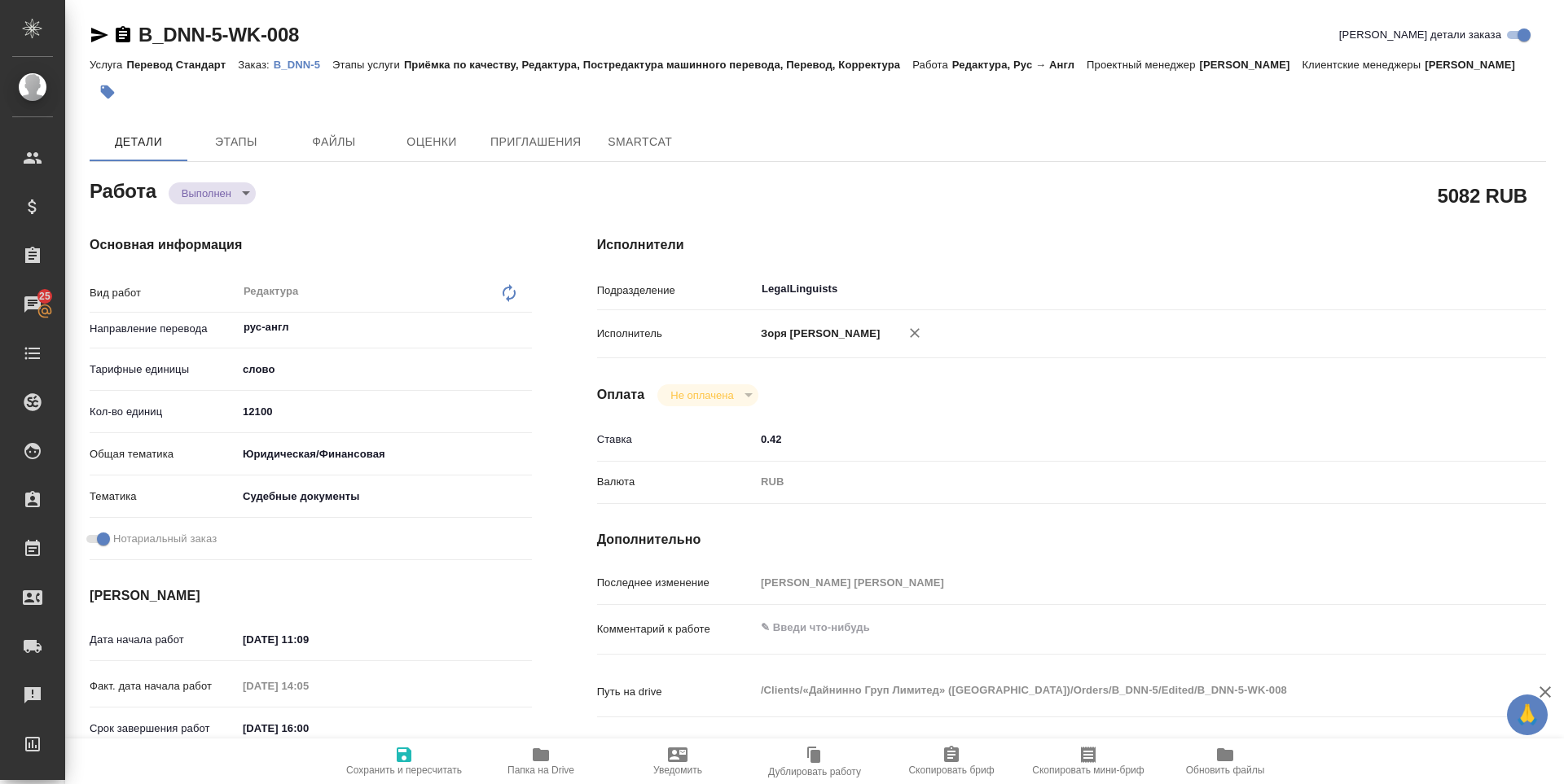
type textarea "x"
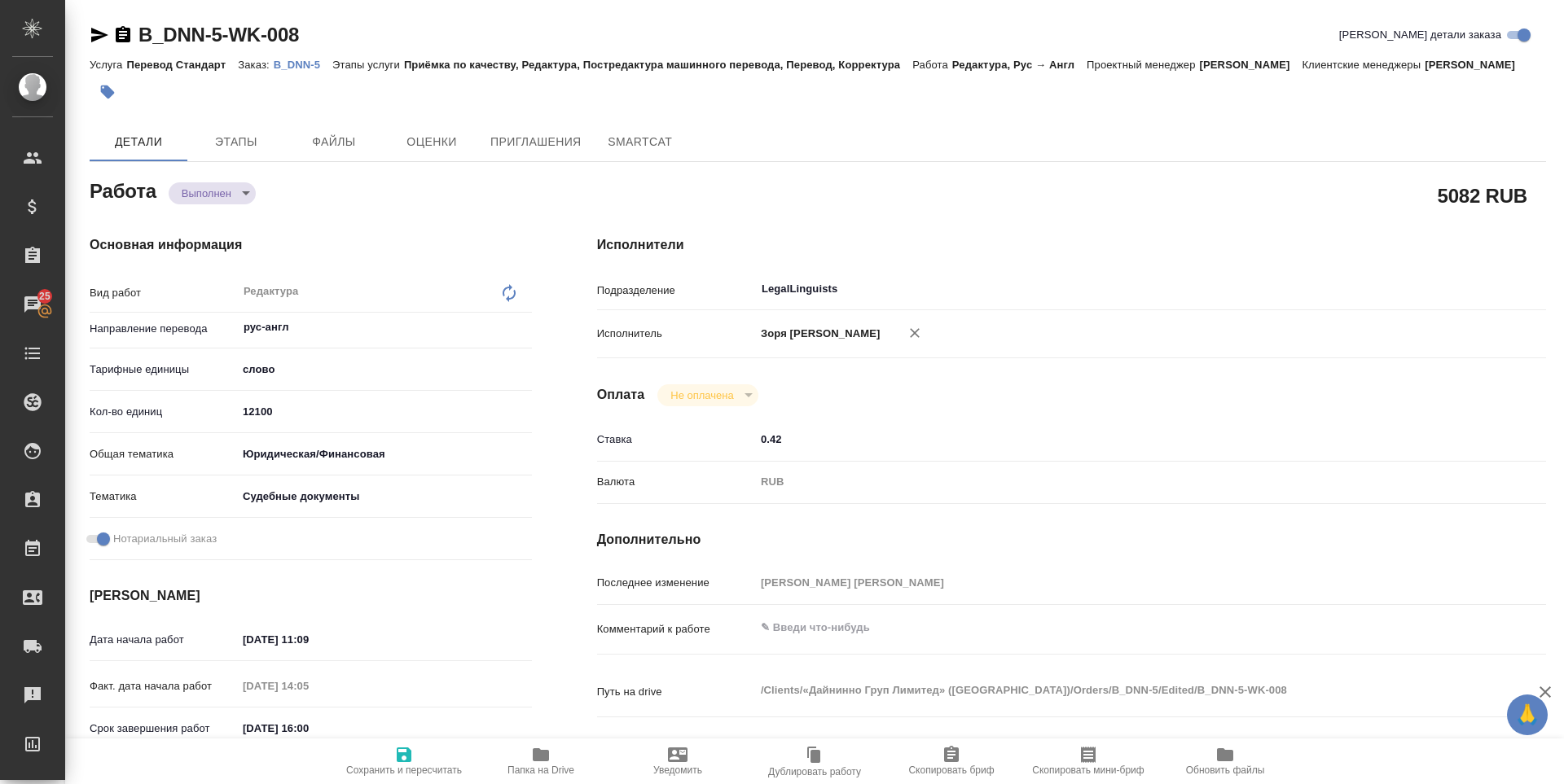
click at [93, 38] on icon "button" at bounding box center [100, 35] width 17 height 14
type textarea "x"
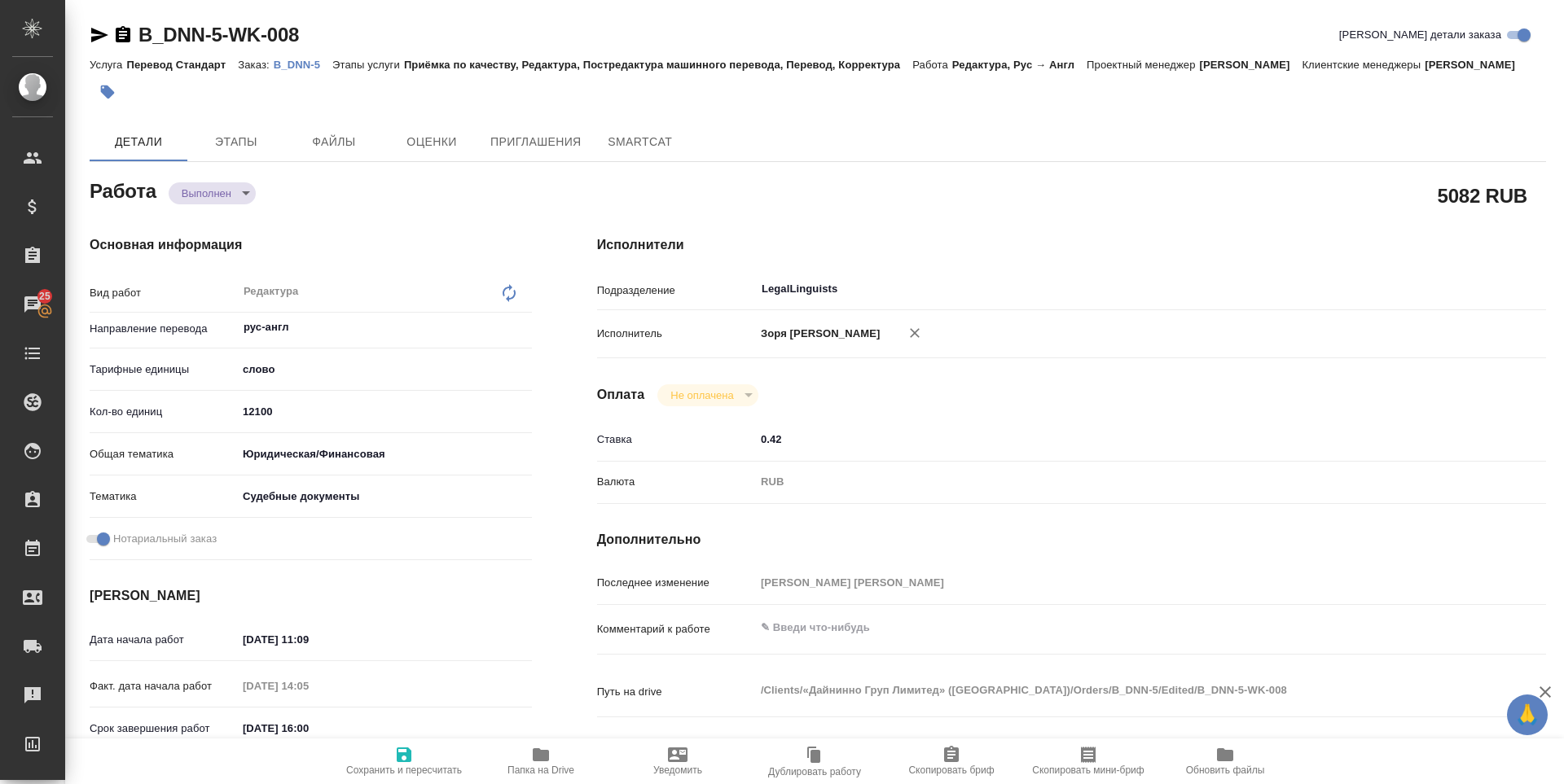
type textarea "x"
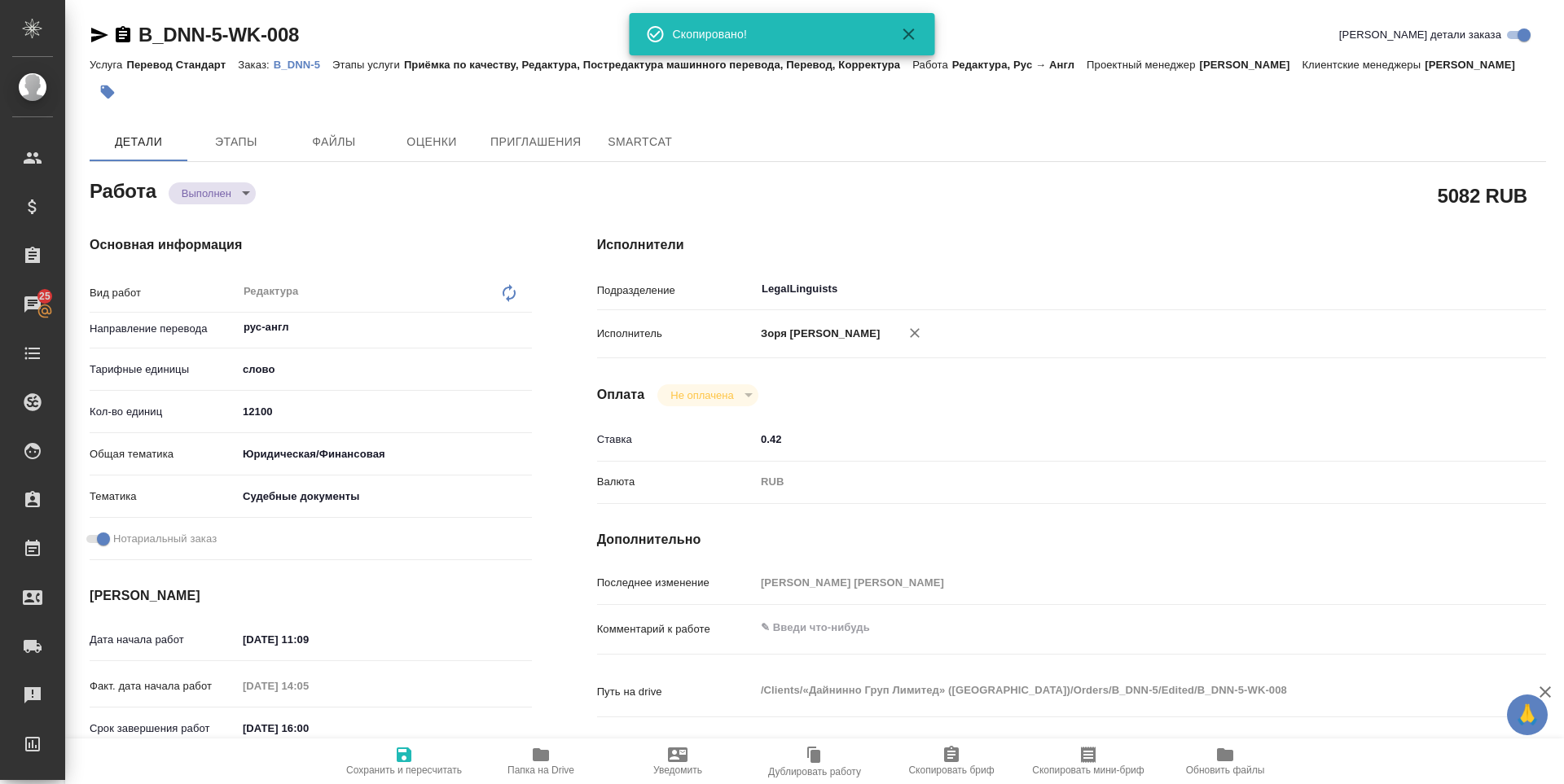
type textarea "x"
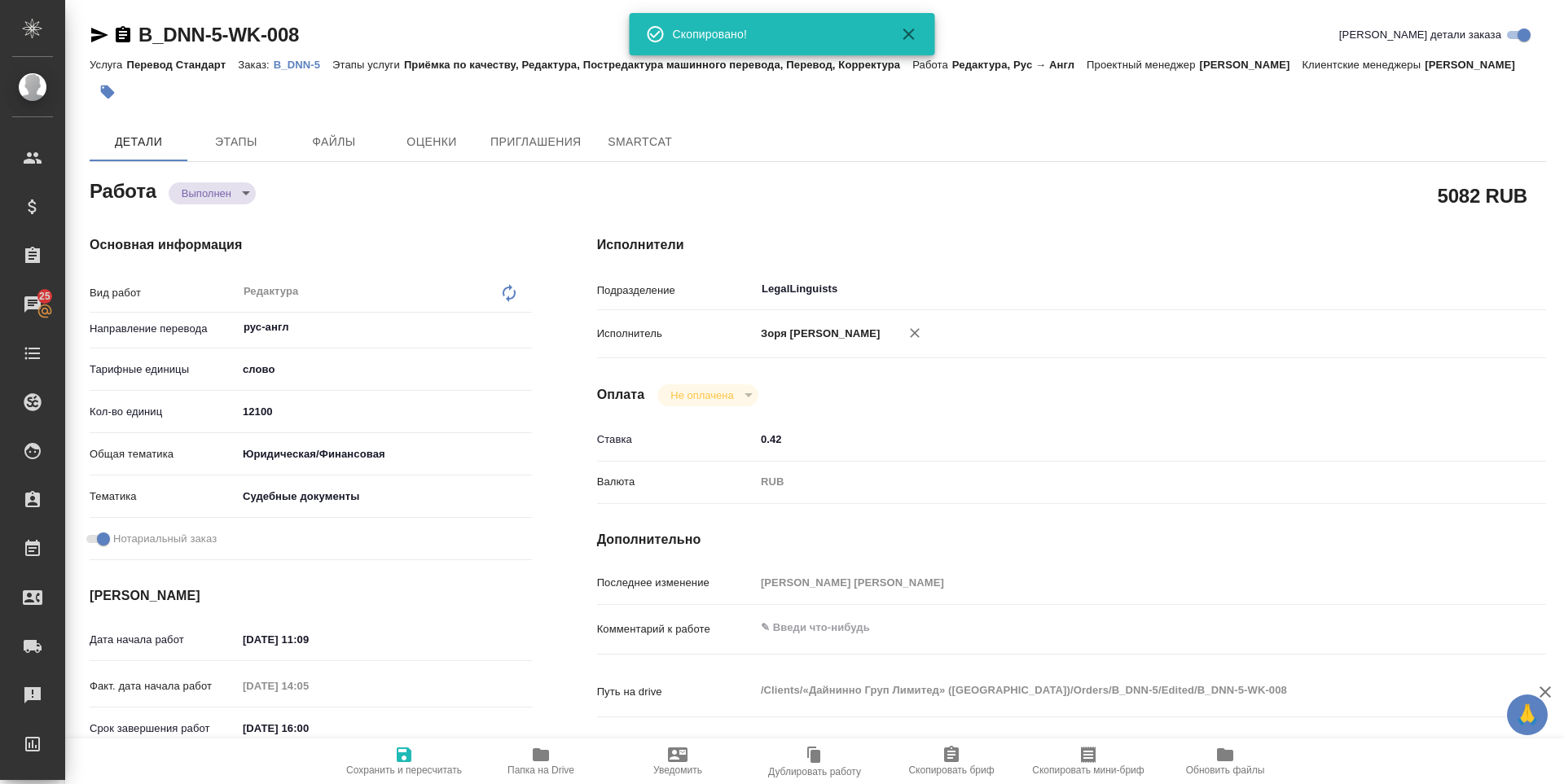
type textarea "x"
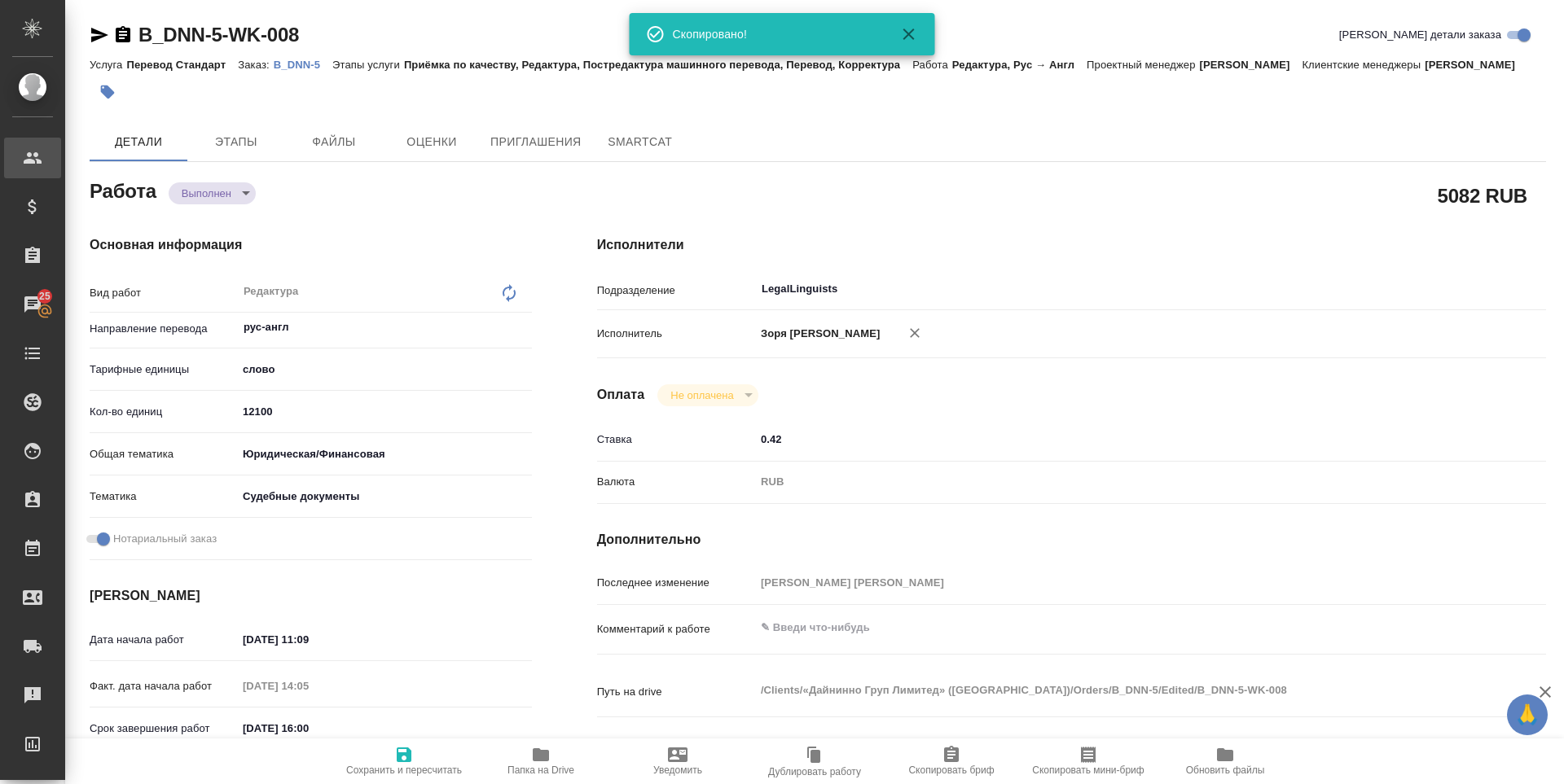
type textarea "x"
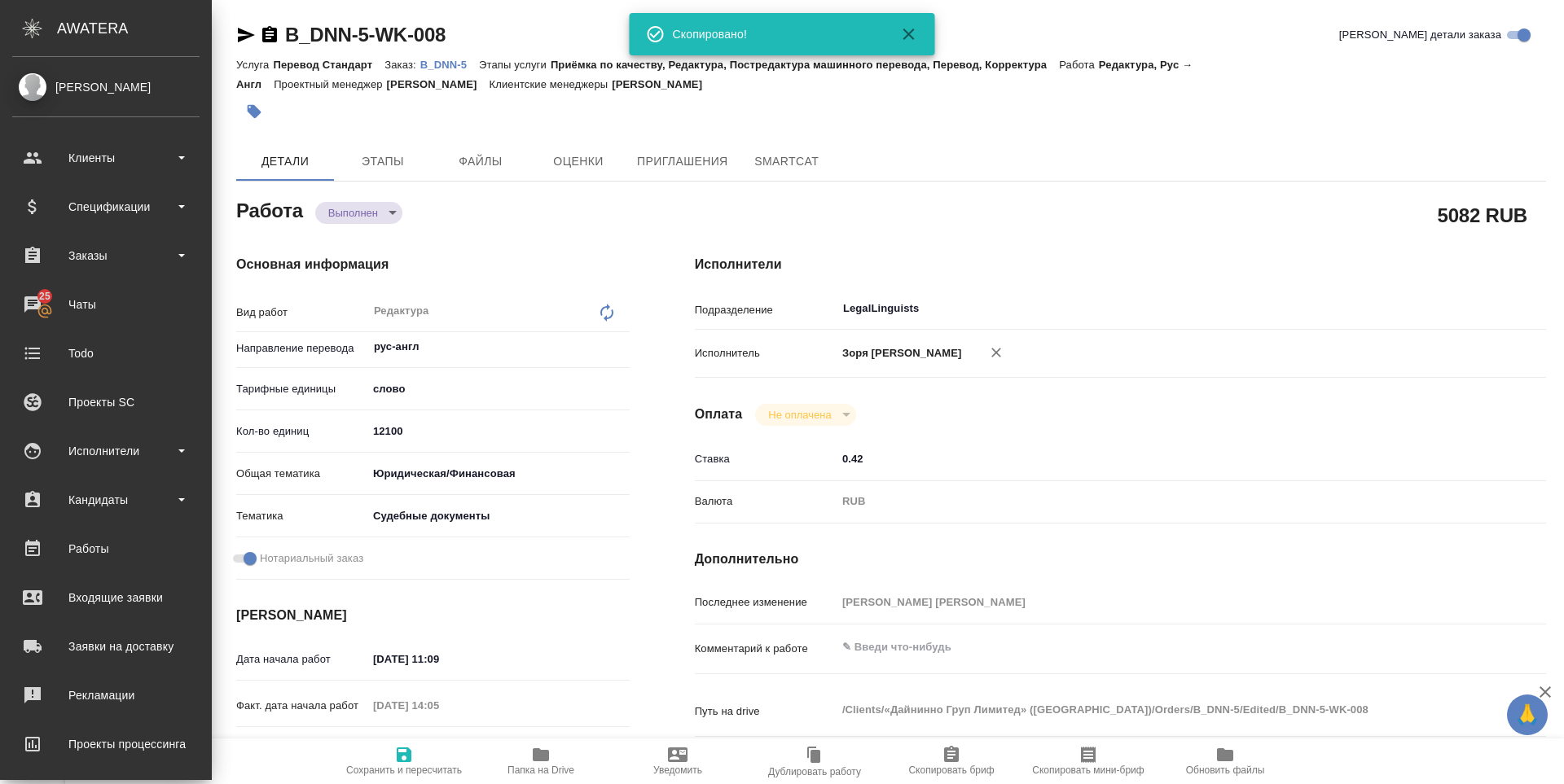
type textarea "x"
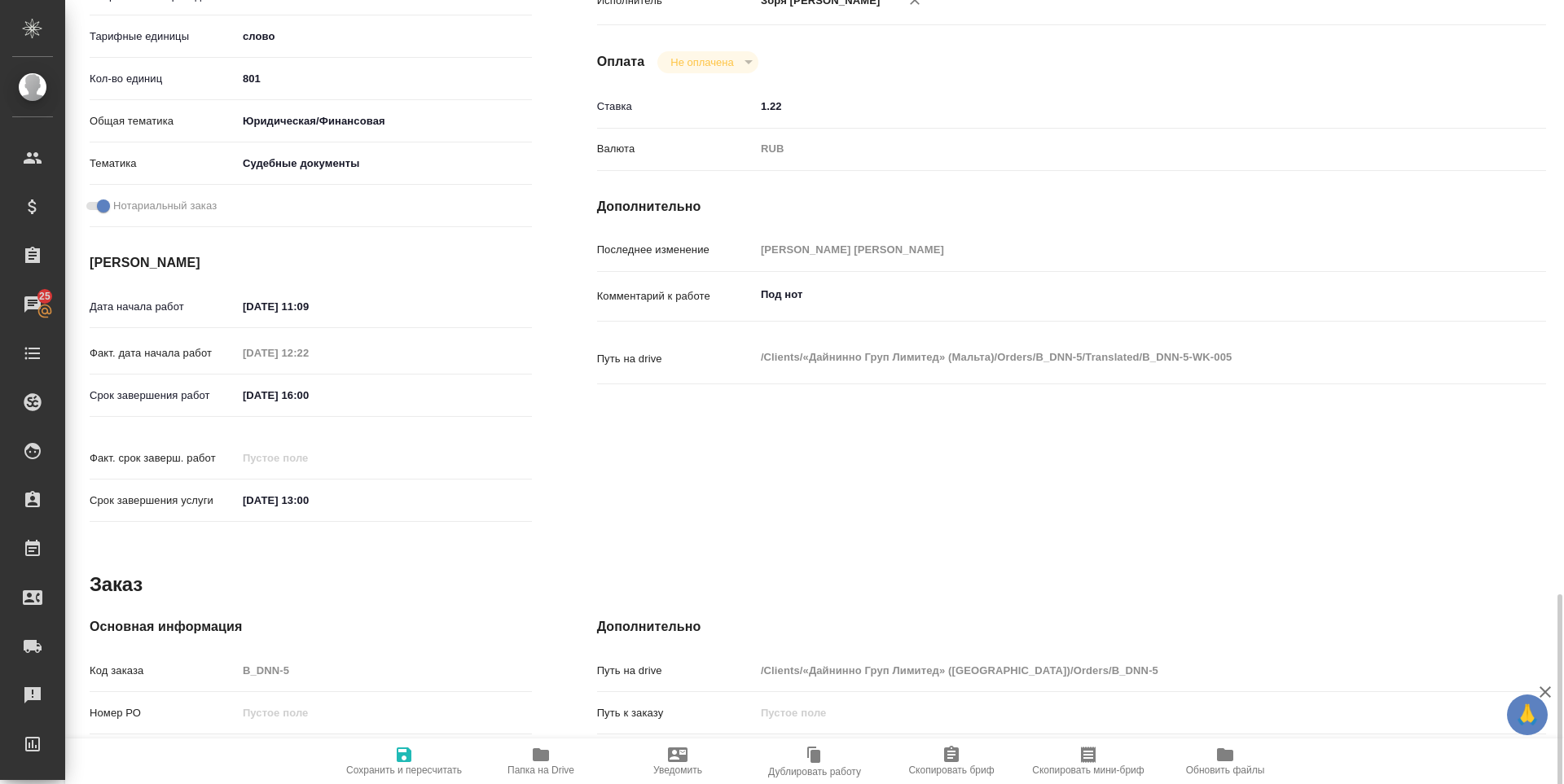
scroll to position [605, 0]
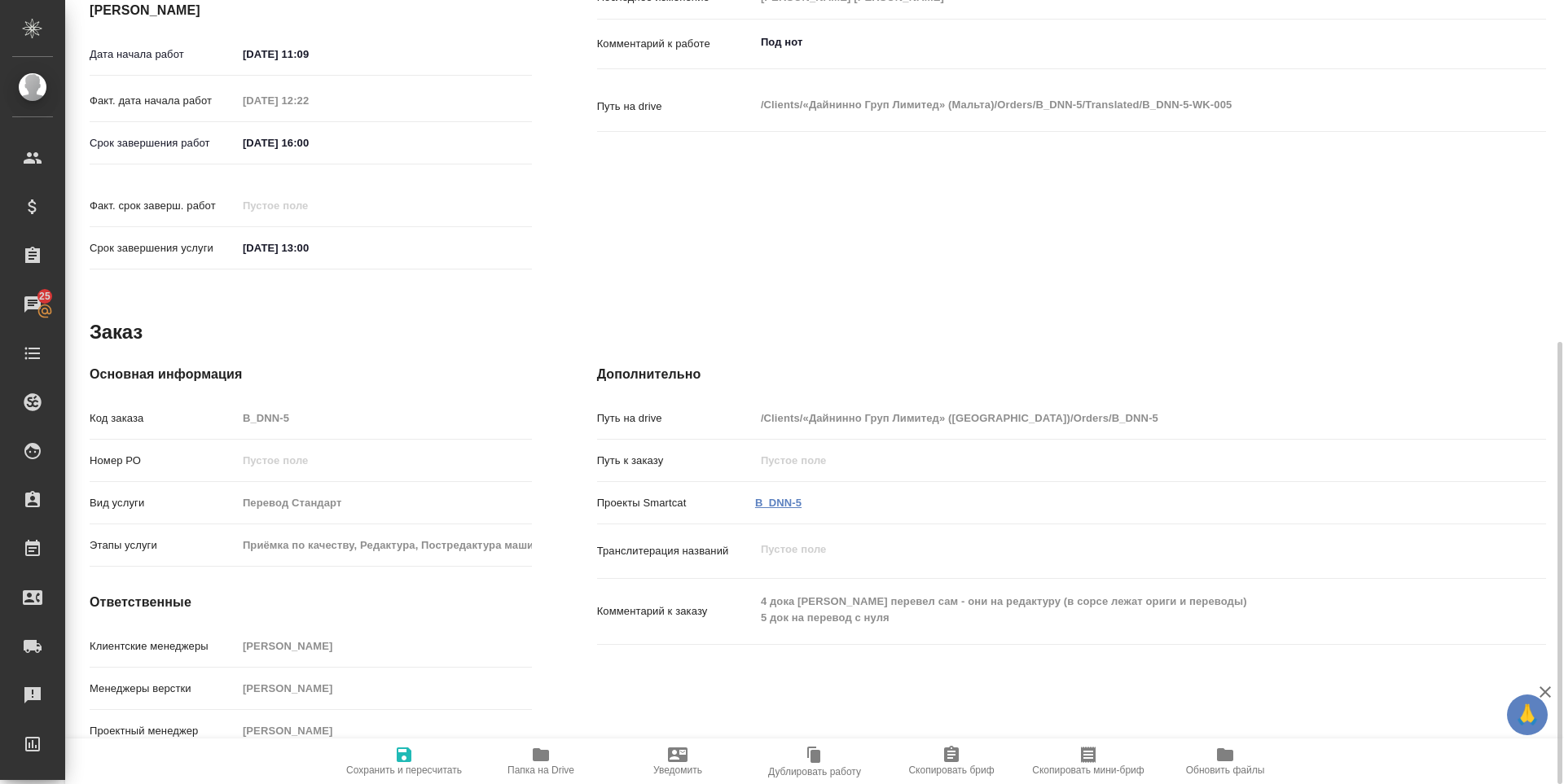
click at [777, 497] on link "B_DNN-5" at bounding box center [778, 503] width 46 height 12
click at [530, 757] on span "Папка на Drive" at bounding box center [541, 760] width 117 height 31
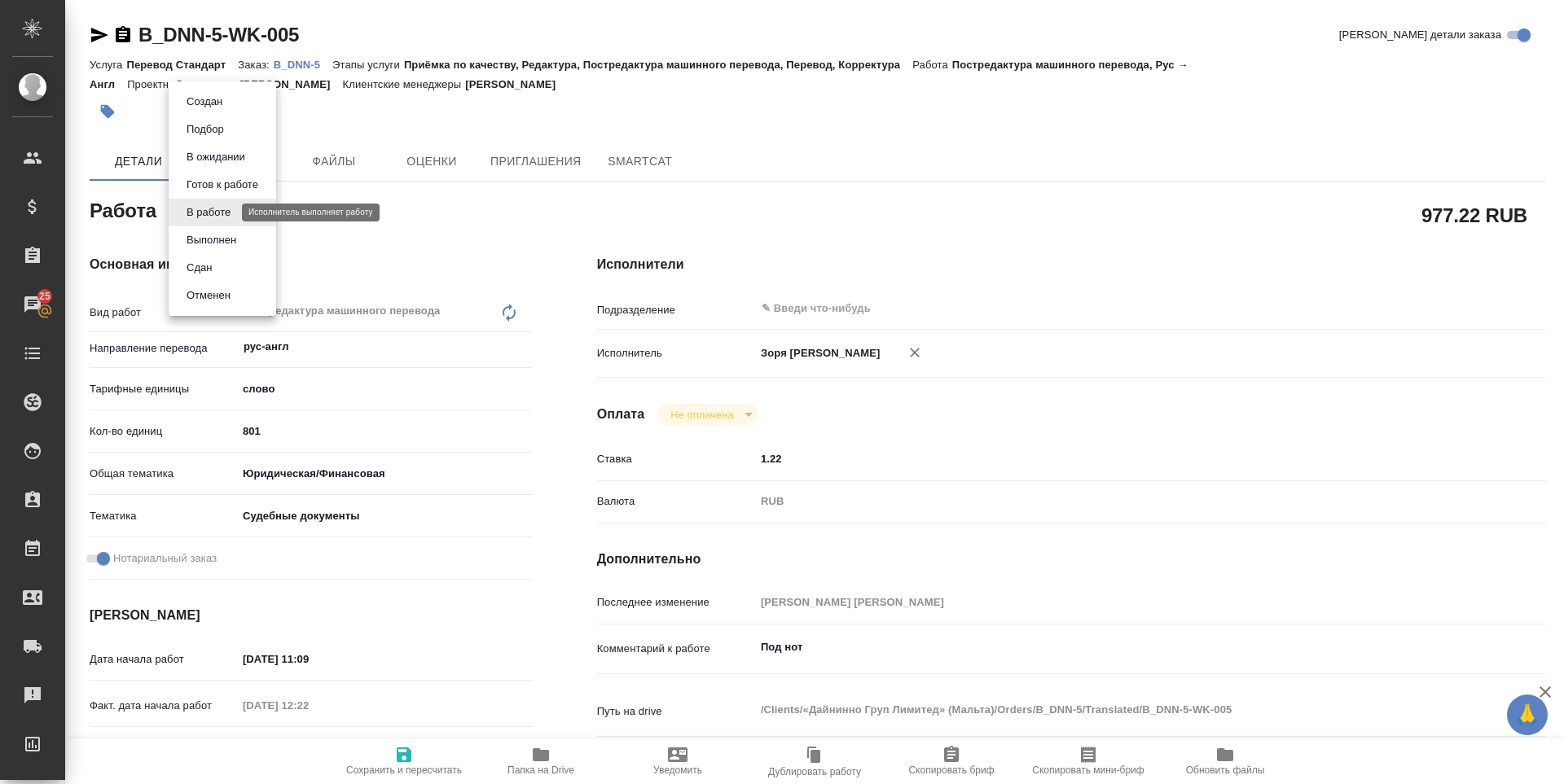
click at [199, 215] on body "🙏 .cls-1 fill:#fff; AWATERA Zoria Tatiana Клиенты Спецификации Заказы 25 Чаты T…" at bounding box center [782, 392] width 1564 height 784
click at [199, 239] on button "Выполнен" at bounding box center [211, 240] width 59 height 18
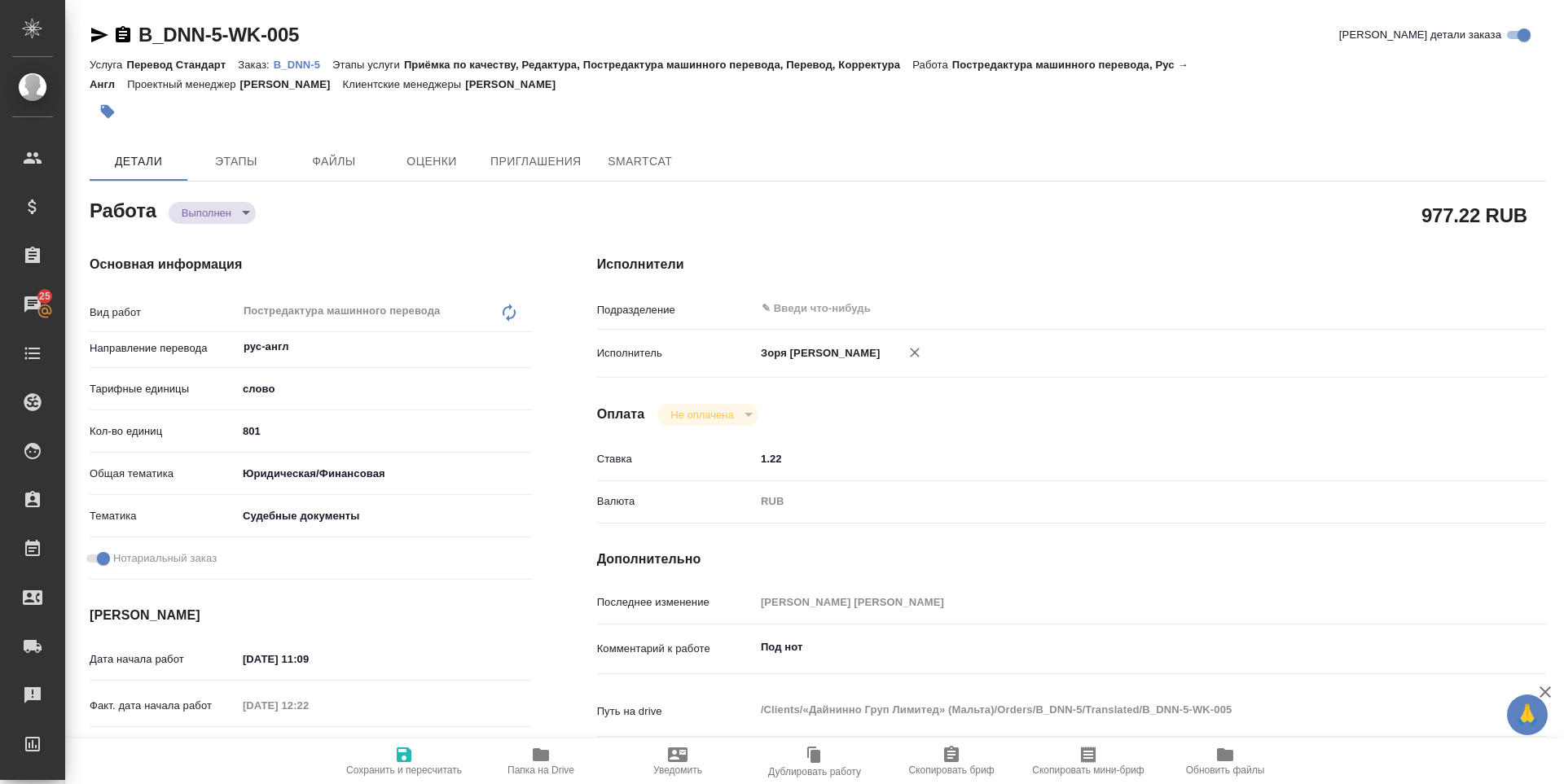
type textarea "x"
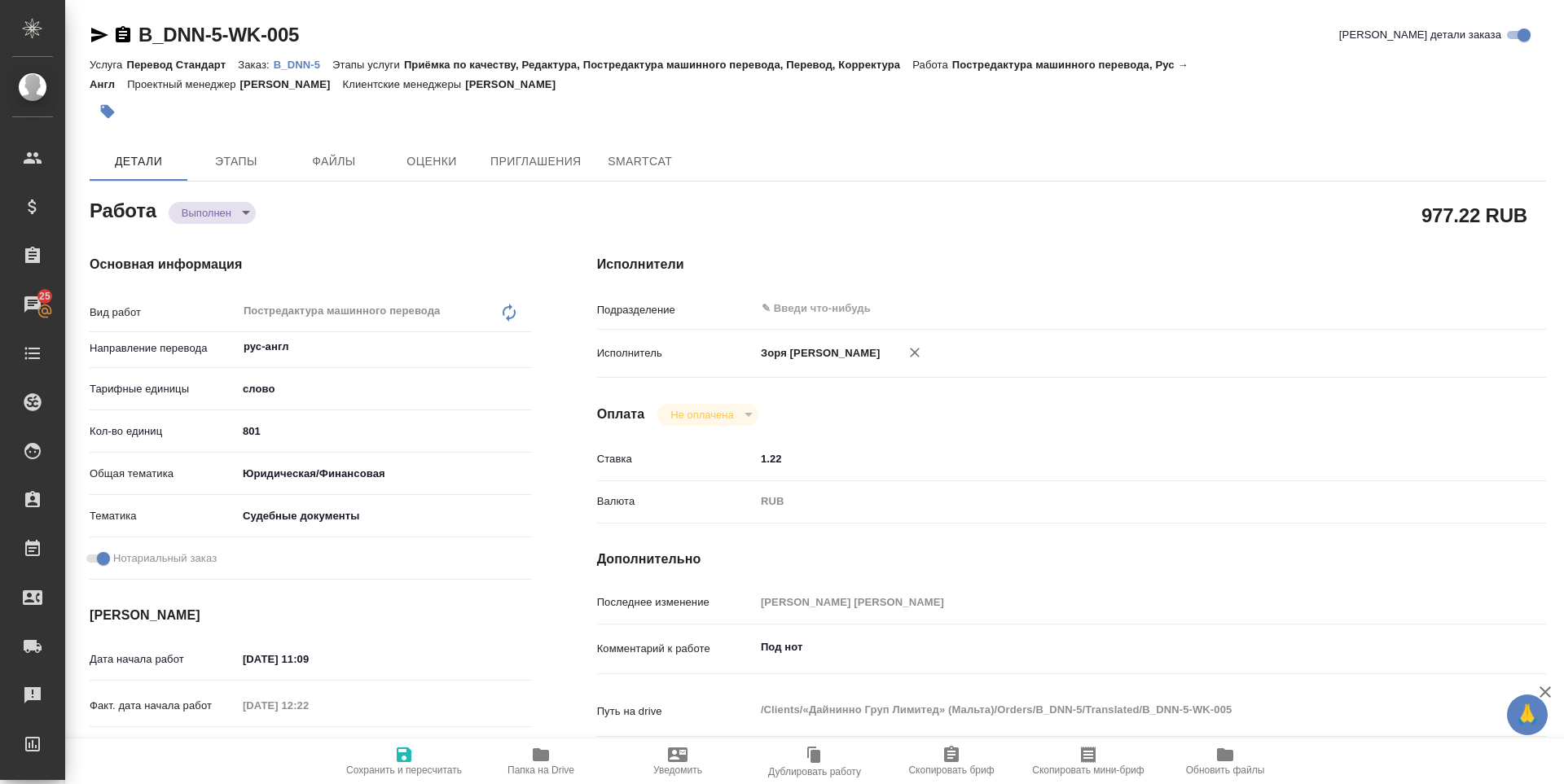
type textarea "x"
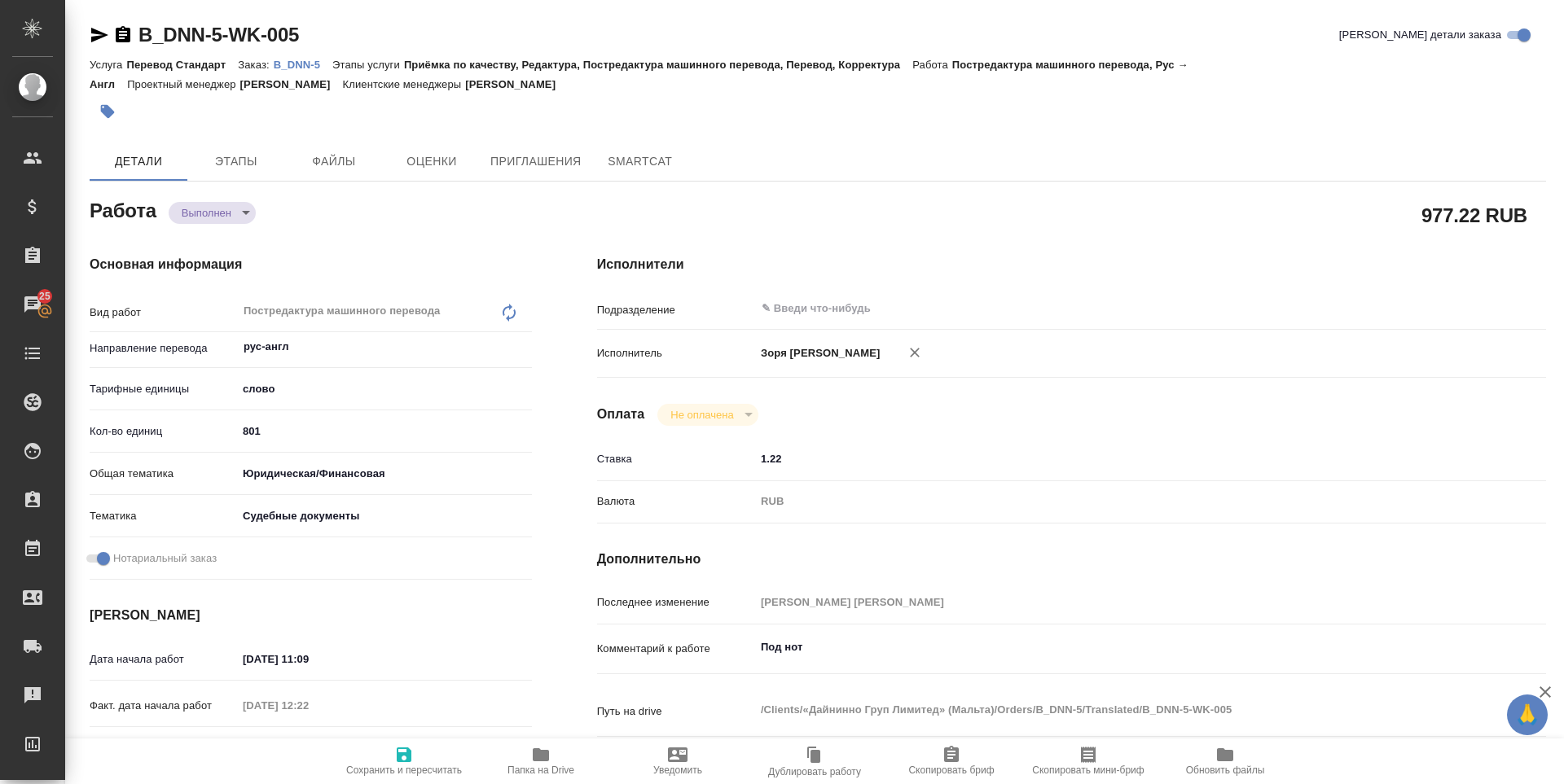
type textarea "x"
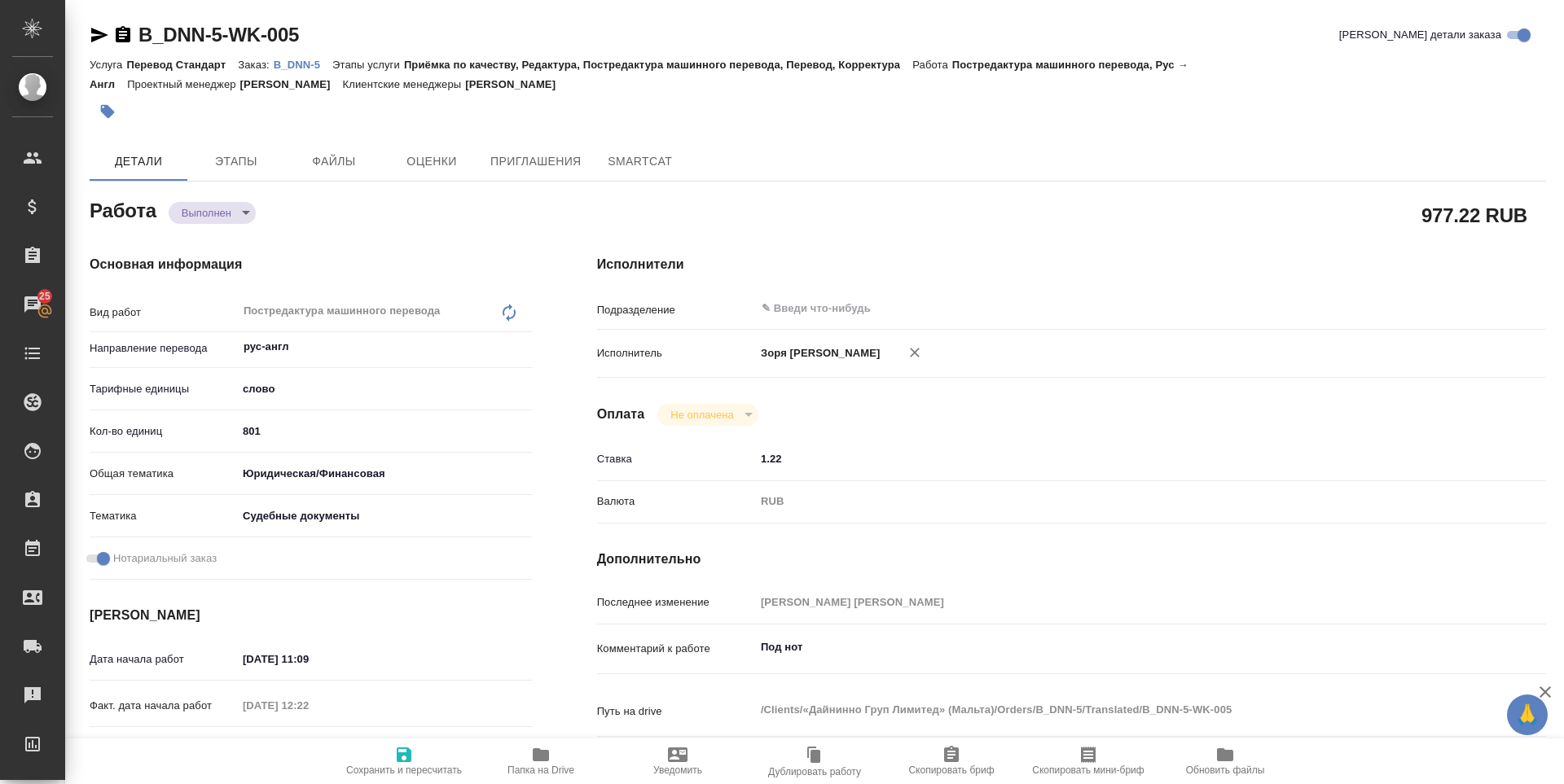
click at [95, 39] on icon "button" at bounding box center [100, 35] width 17 height 14
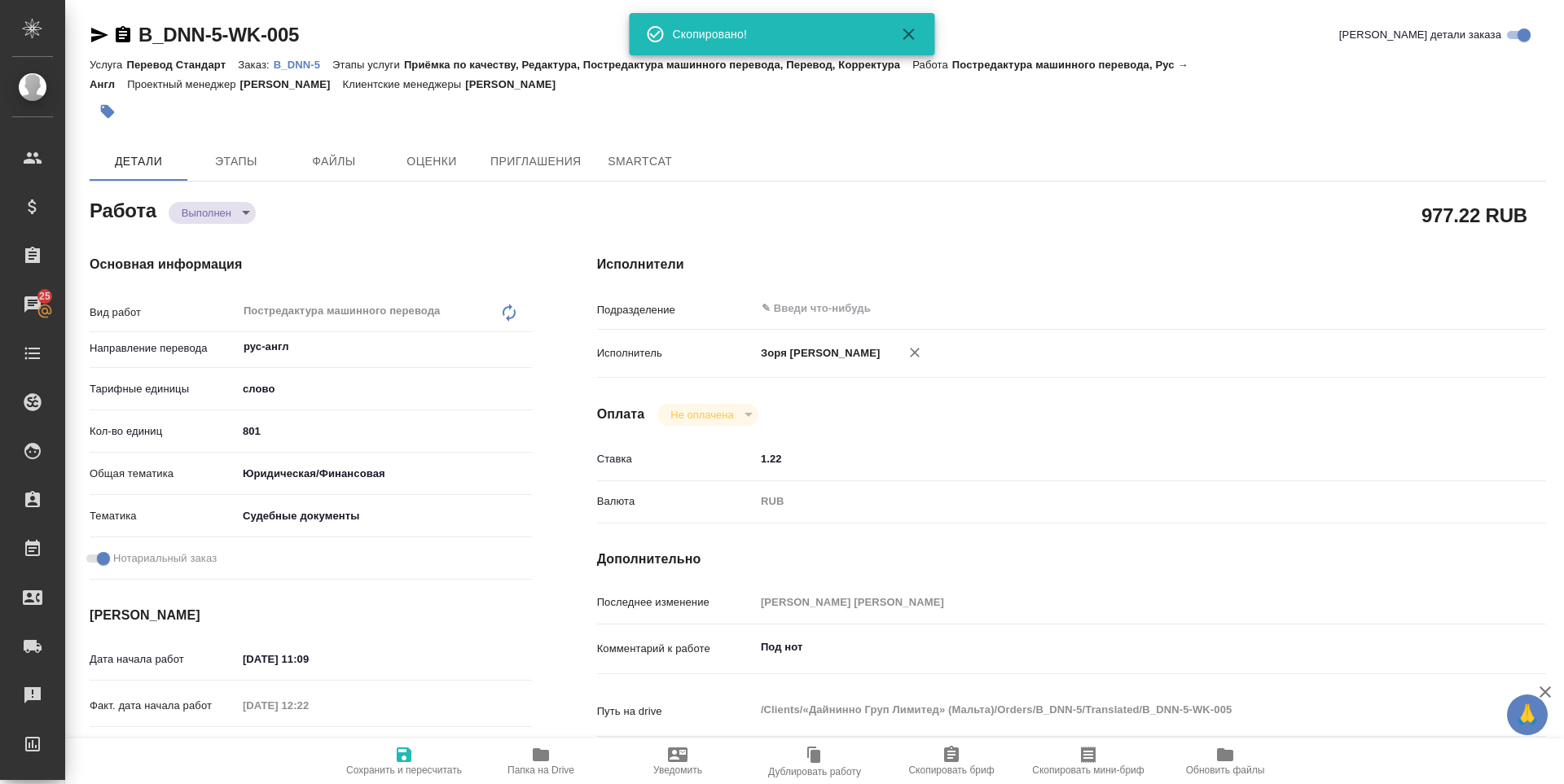
type textarea "x"
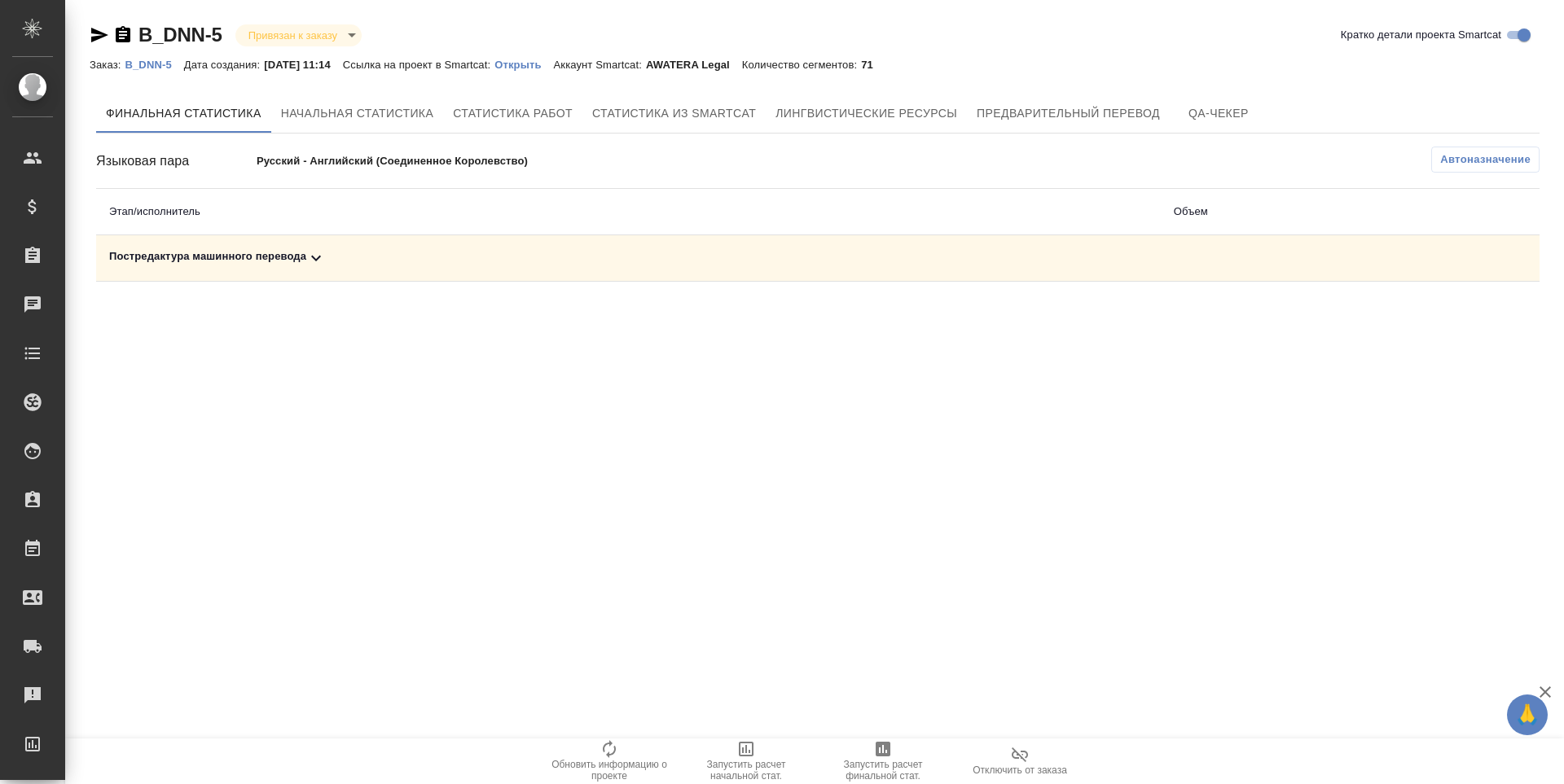
click at [191, 259] on div "Постредактура машинного перевода" at bounding box center [628, 258] width 1038 height 19
click at [901, 755] on span "Запустить расчет финальной стат." at bounding box center [883, 760] width 117 height 42
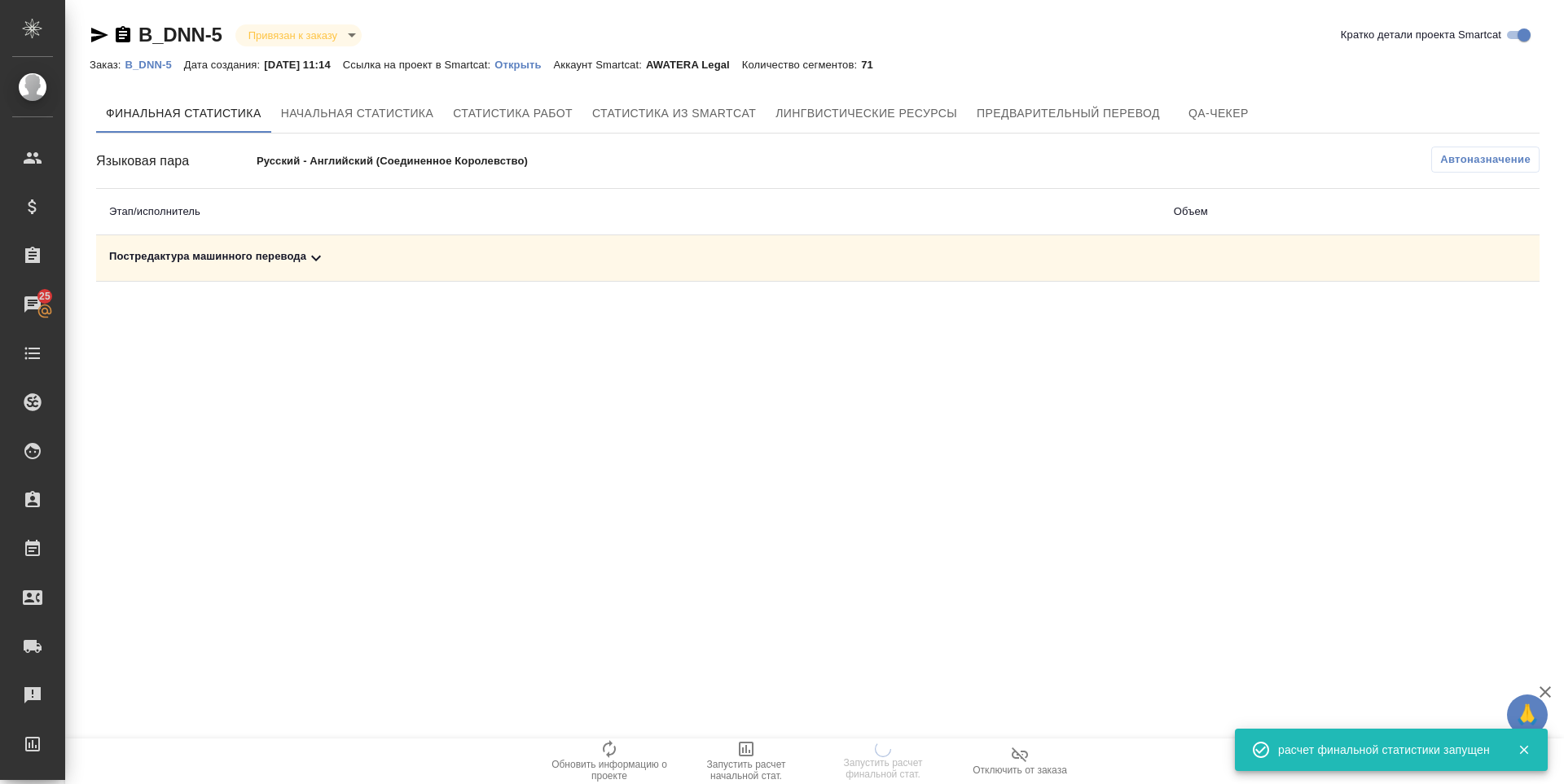
click at [186, 261] on div "Постредактура машинного перевода" at bounding box center [628, 258] width 1038 height 19
click at [255, 264] on div "Постредактура машинного перевода" at bounding box center [628, 258] width 1038 height 19
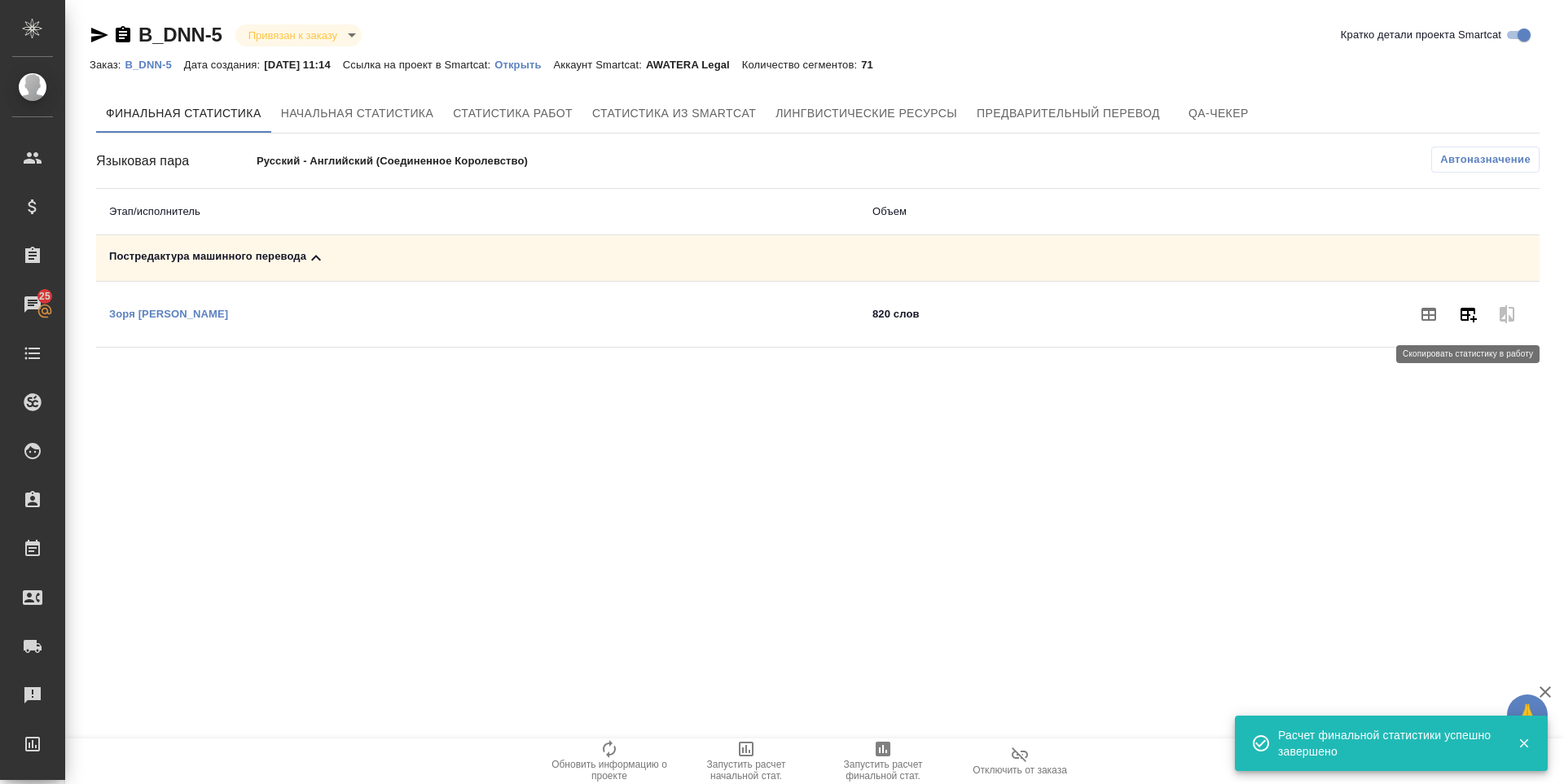
click at [1477, 319] on icon "button" at bounding box center [1469, 314] width 16 height 14
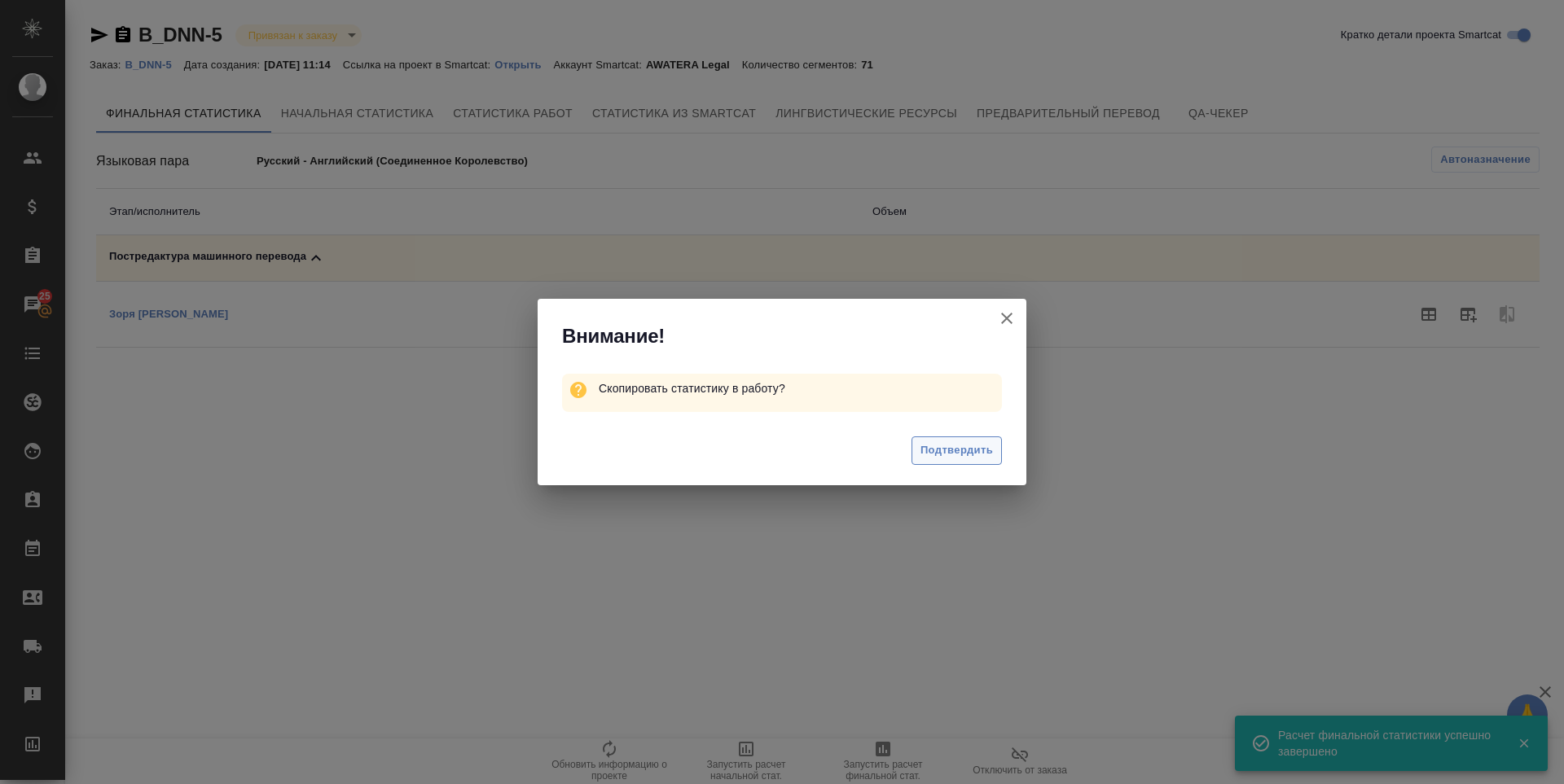
click at [944, 449] on span "Подтвердить" at bounding box center [956, 451] width 73 height 19
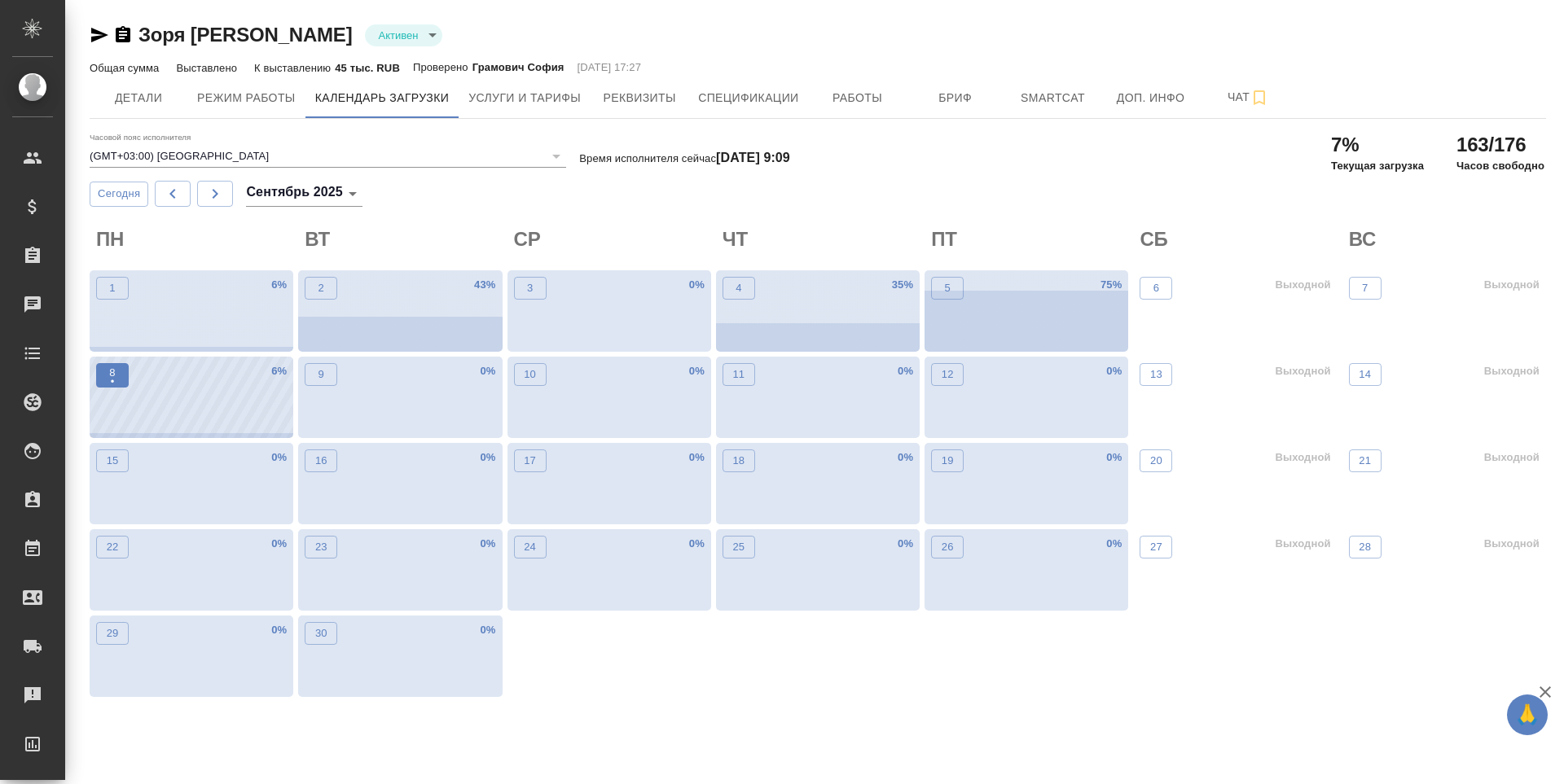
click at [110, 384] on p "•" at bounding box center [112, 382] width 6 height 16
